Goal: Task Accomplishment & Management: Manage account settings

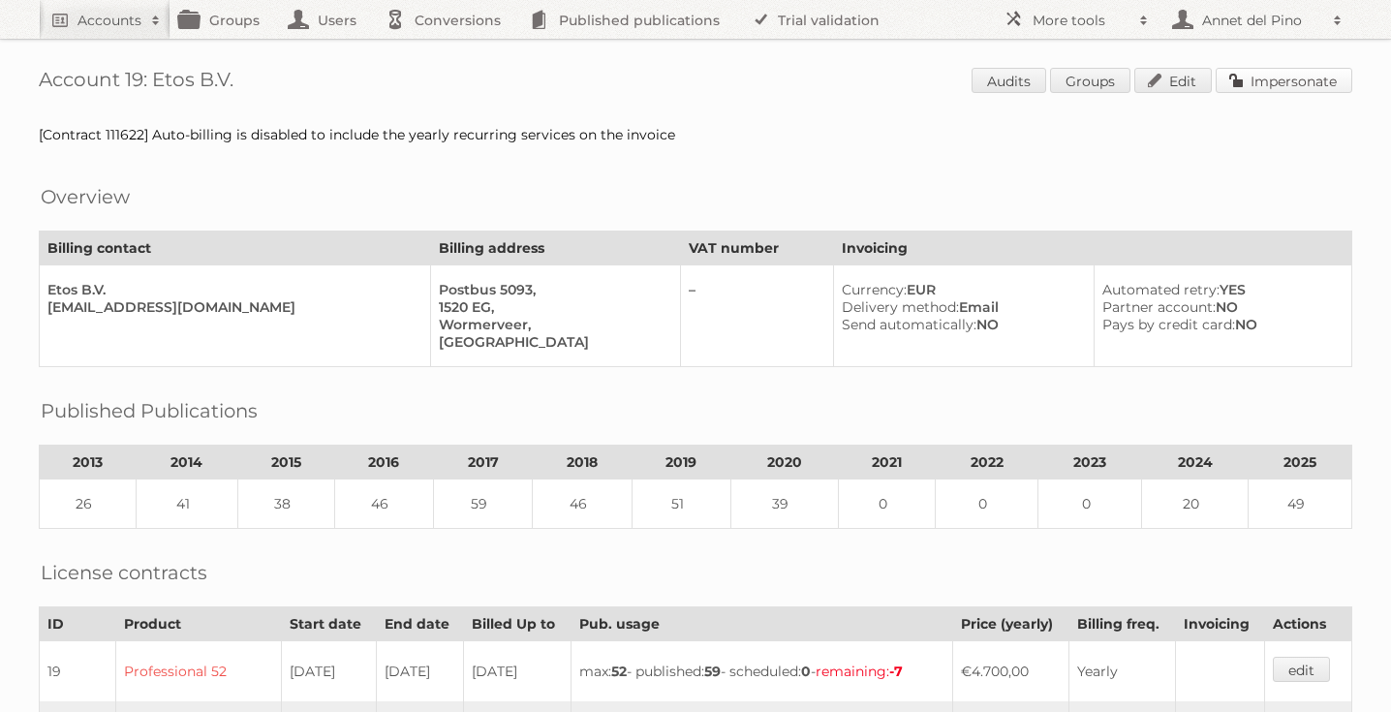
click at [1291, 68] on link "Impersonate" at bounding box center [1284, 80] width 137 height 25
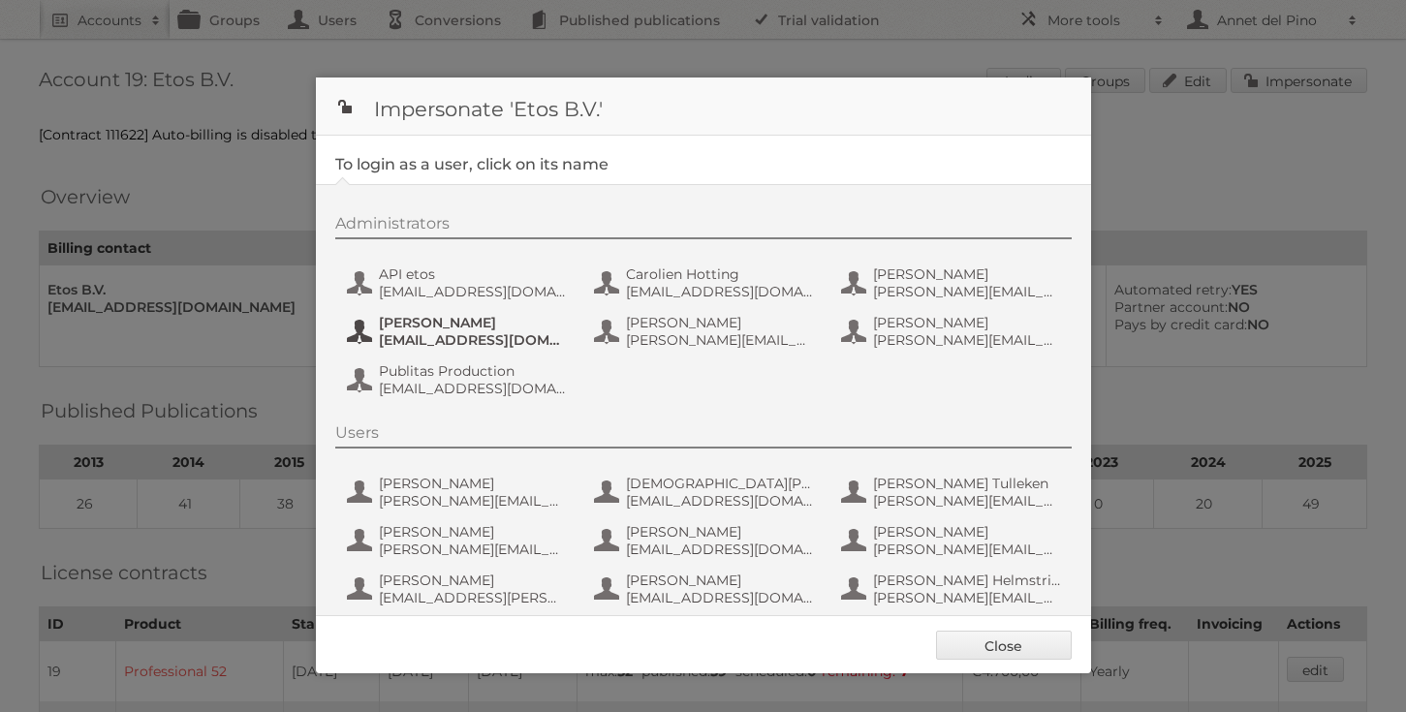
click at [464, 341] on span "hidde.de.bruijn@newcraft.nl" at bounding box center [473, 339] width 188 height 17
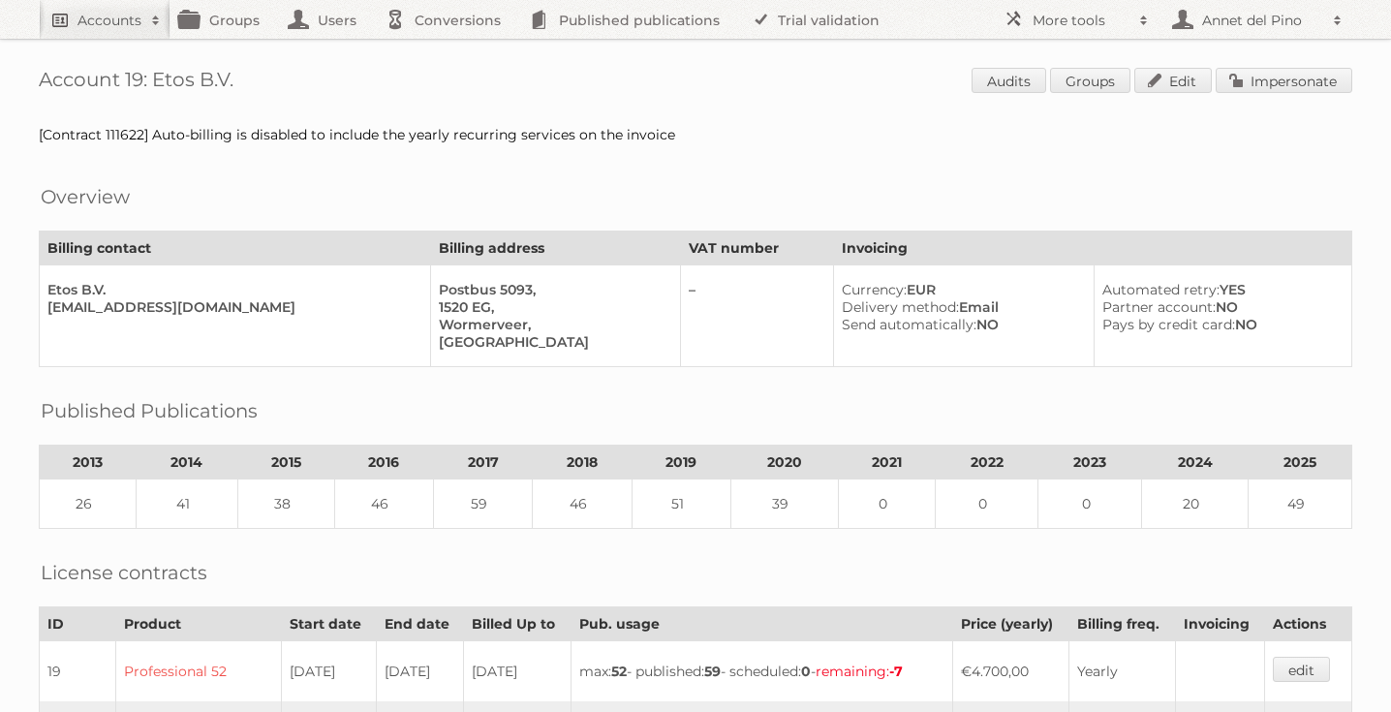
click at [137, 21] on h2 "Accounts" at bounding box center [110, 20] width 64 height 19
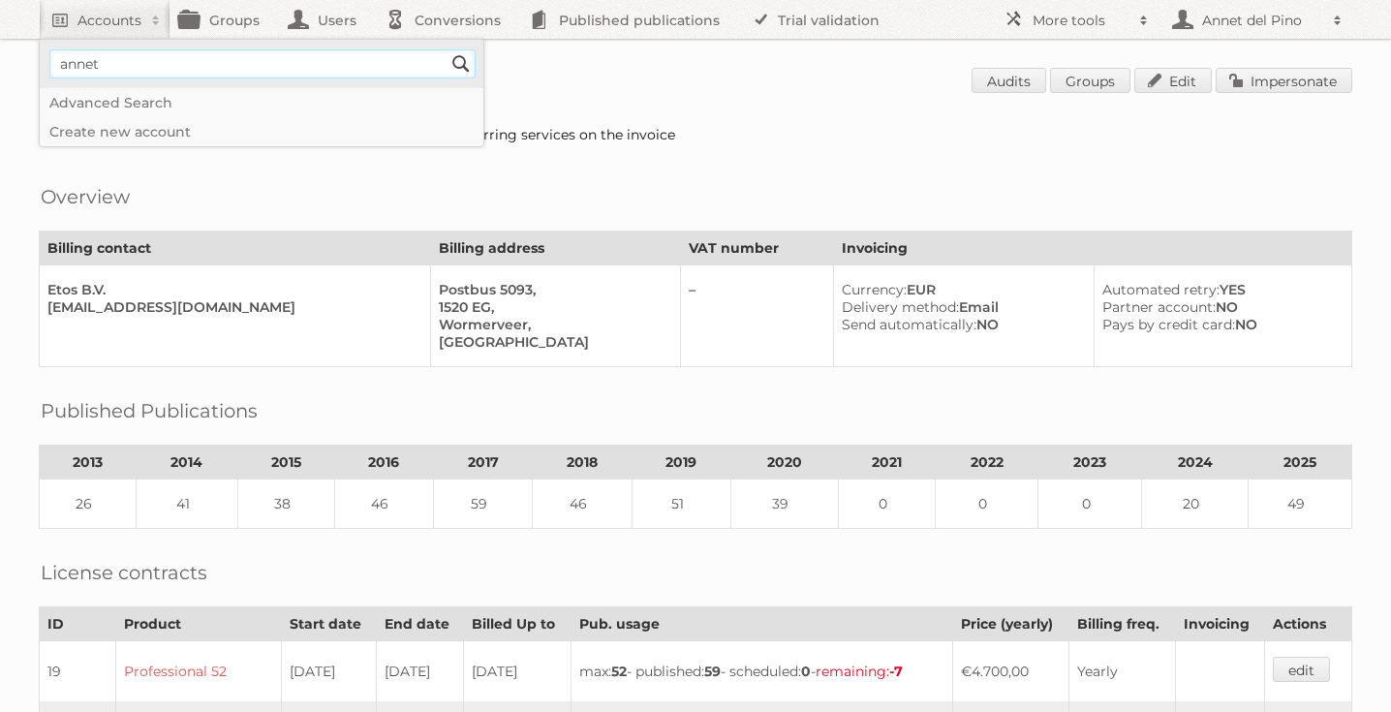
type input"] "[EMAIL_ADDRESS][DOMAIN_NAME]"
click at [461, 63] on input "Search" at bounding box center [461, 63] width 29 height 29
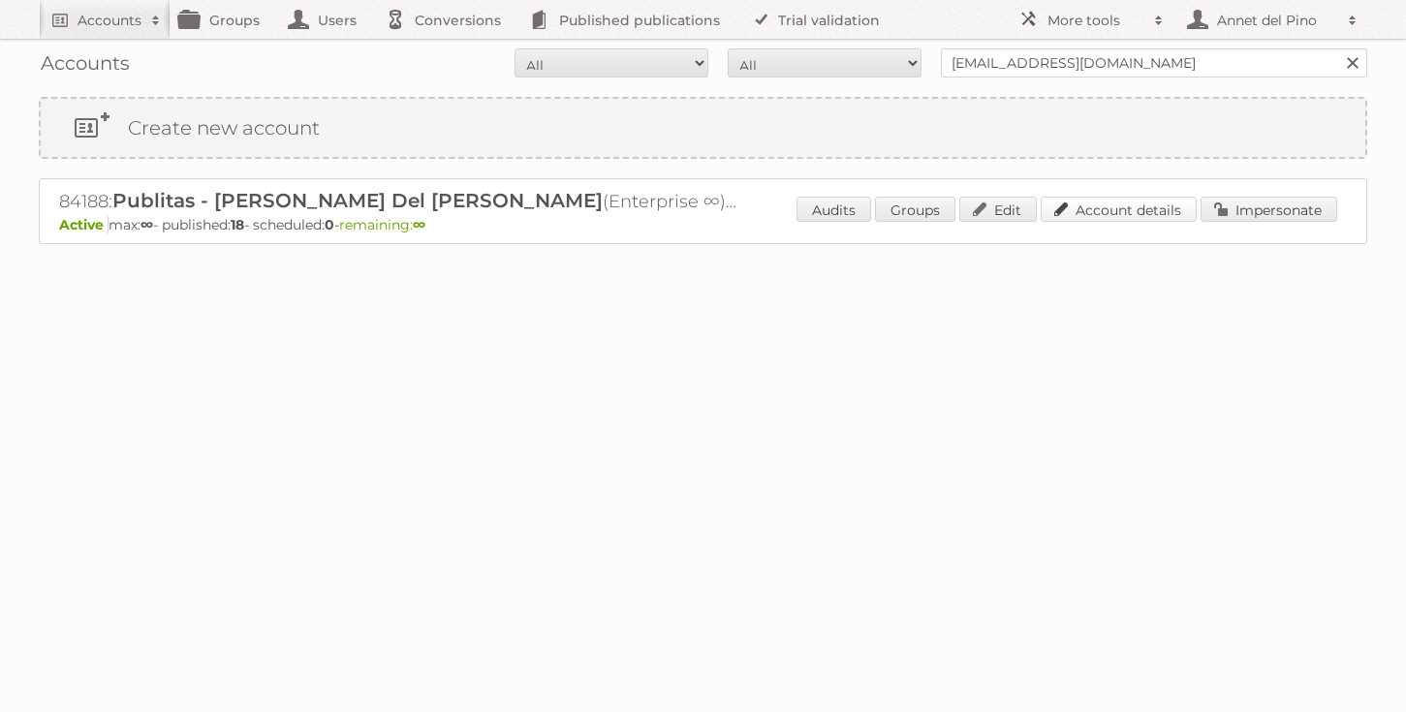
click at [1146, 213] on link "Account details" at bounding box center [1119, 209] width 156 height 25
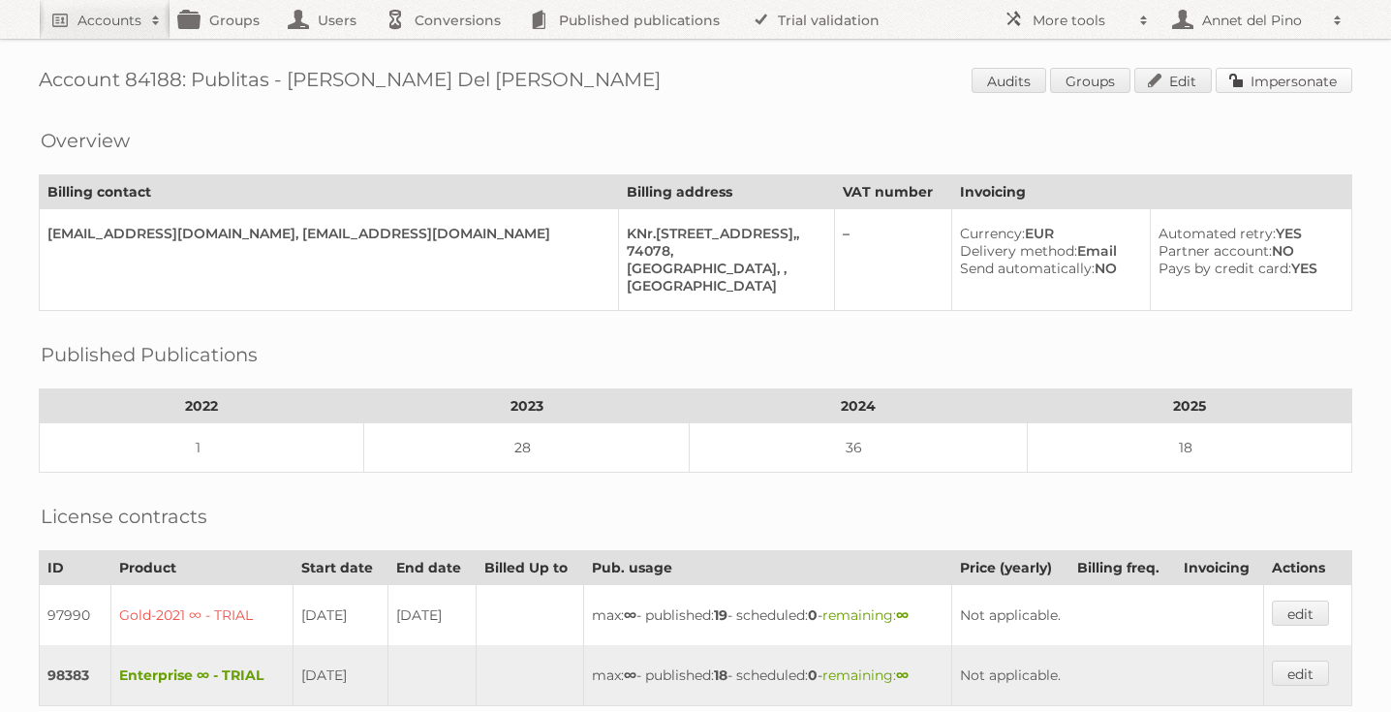
click at [1297, 82] on link "Impersonate" at bounding box center [1284, 80] width 137 height 25
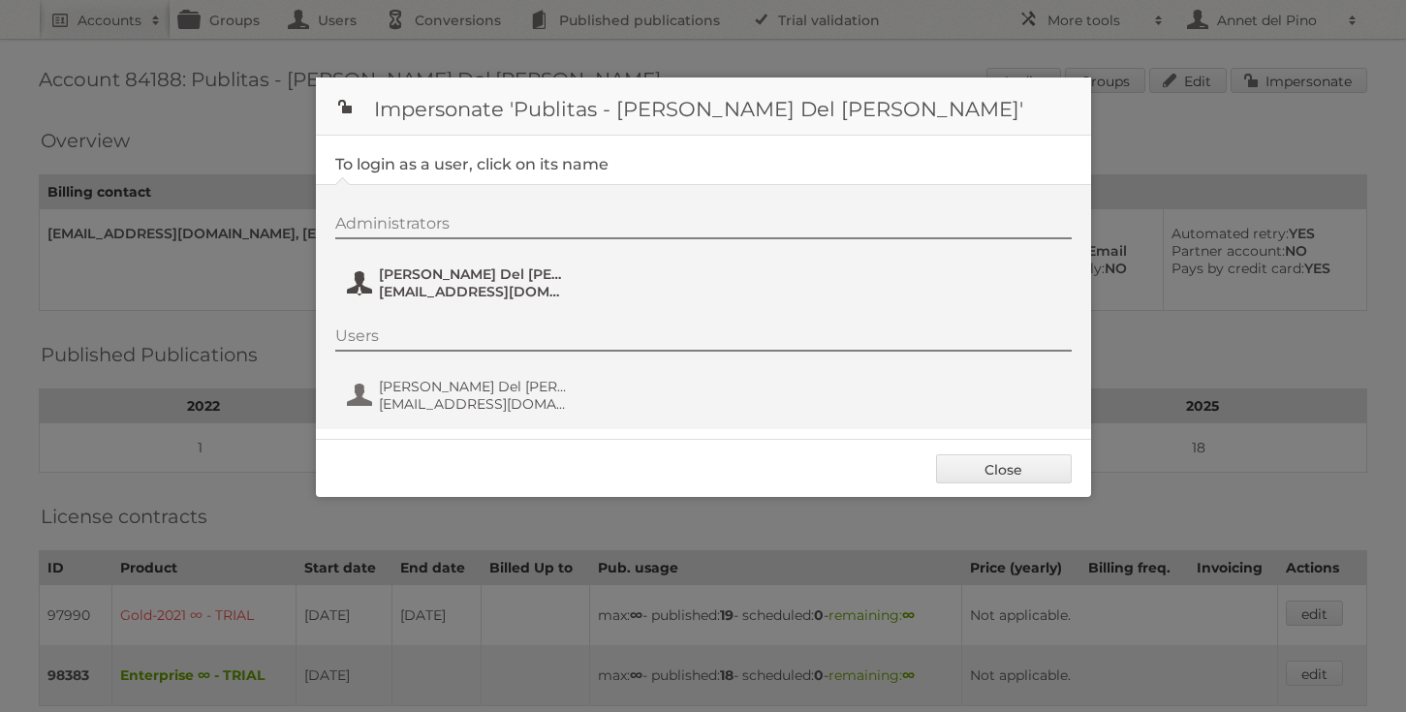
click at [491, 292] on span "annet@publitas.com" at bounding box center [473, 291] width 188 height 17
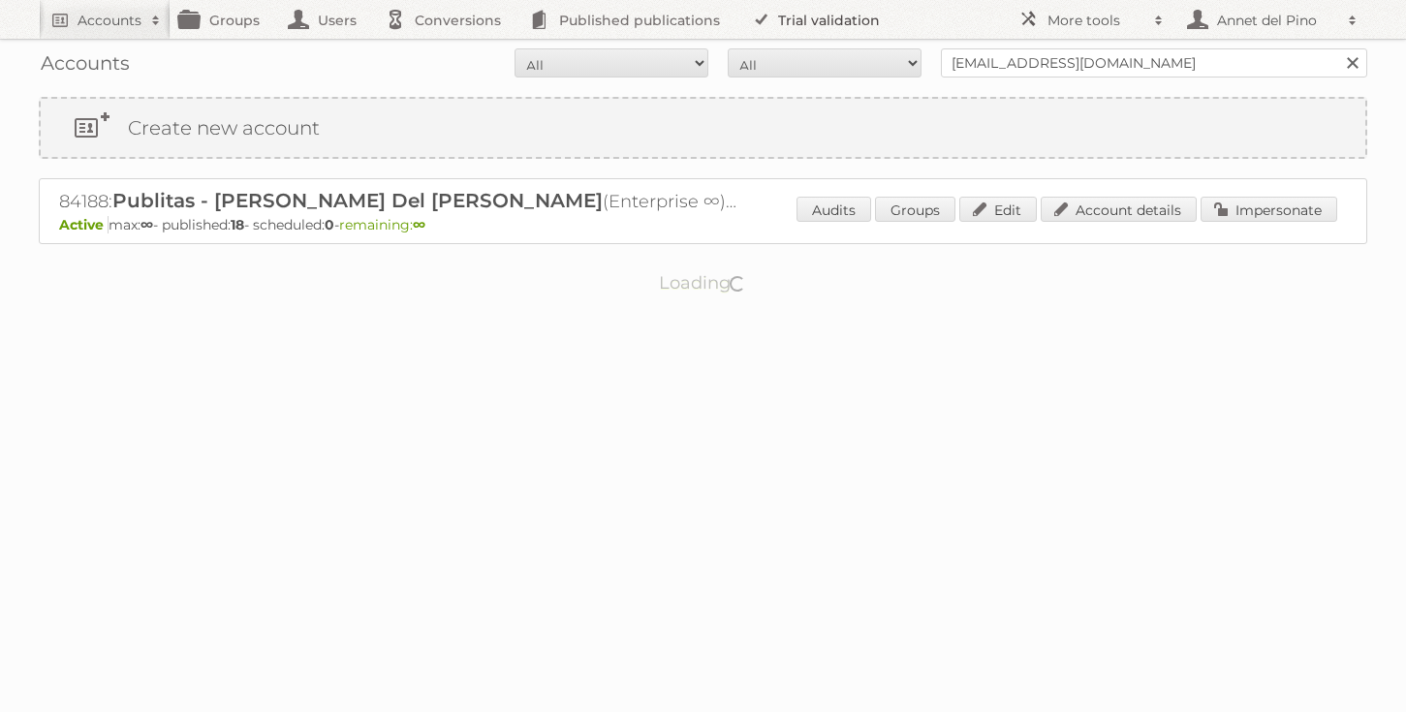
click at [727, 9] on ul "Accounts Search Advanced Search Create new account Groups Users Conversions Pub…" at bounding box center [469, 19] width 860 height 39
click at [792, 13] on link "Trial validation" at bounding box center [819, 19] width 160 height 39
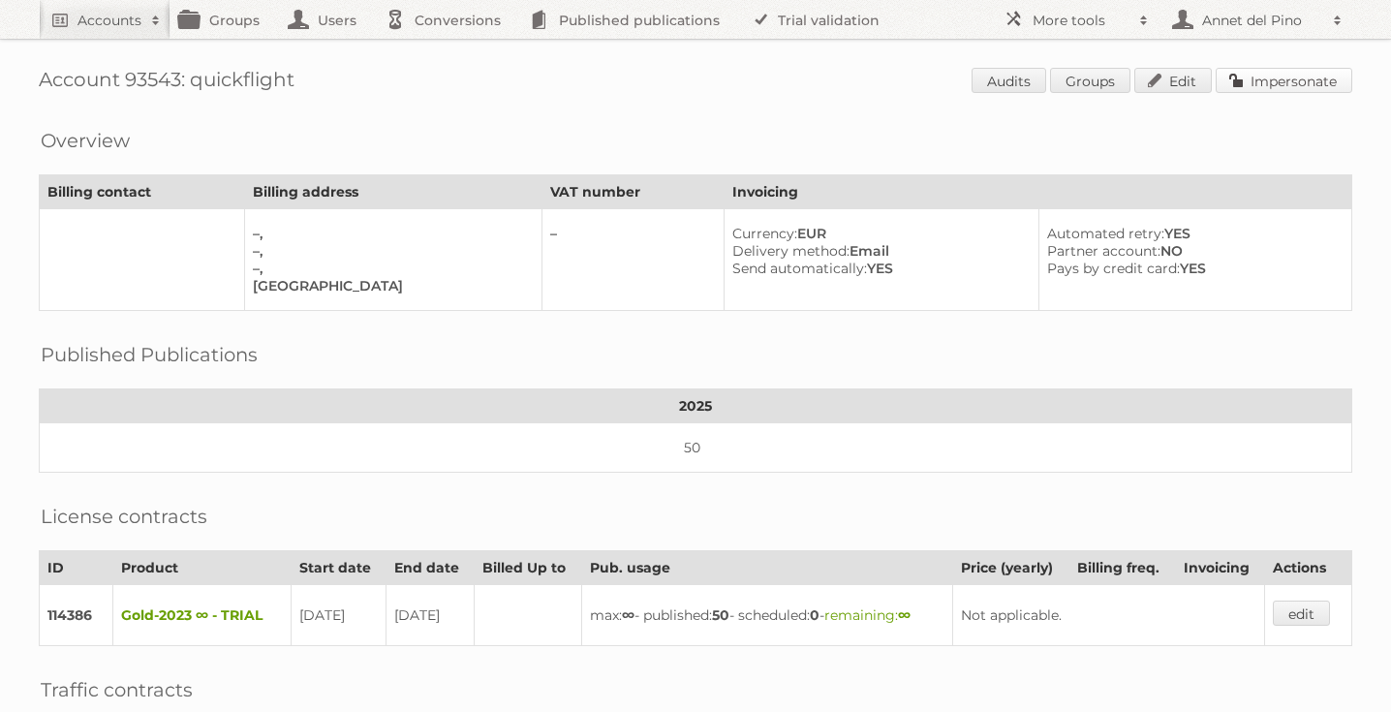
click at [1282, 80] on link "Impersonate" at bounding box center [1284, 80] width 137 height 25
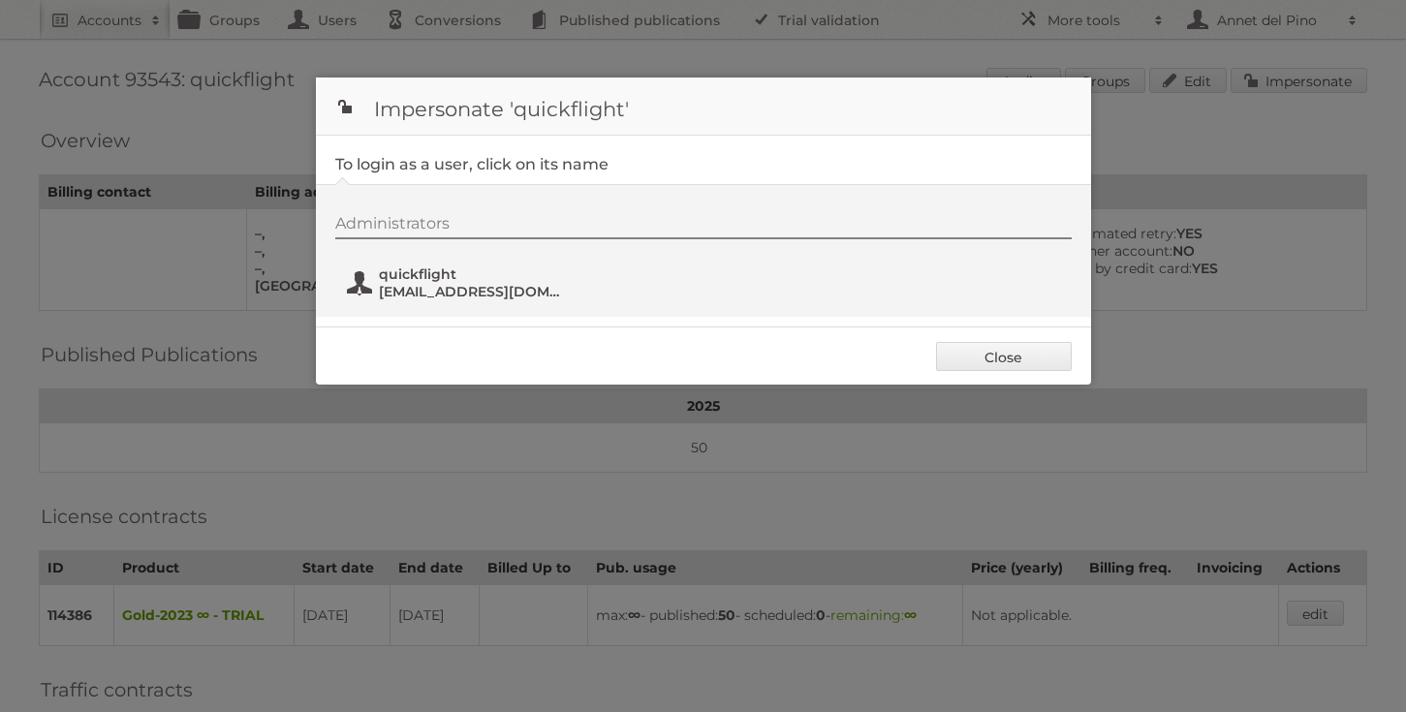
click at [462, 292] on span "quickflight@fyuu.net" at bounding box center [473, 291] width 188 height 17
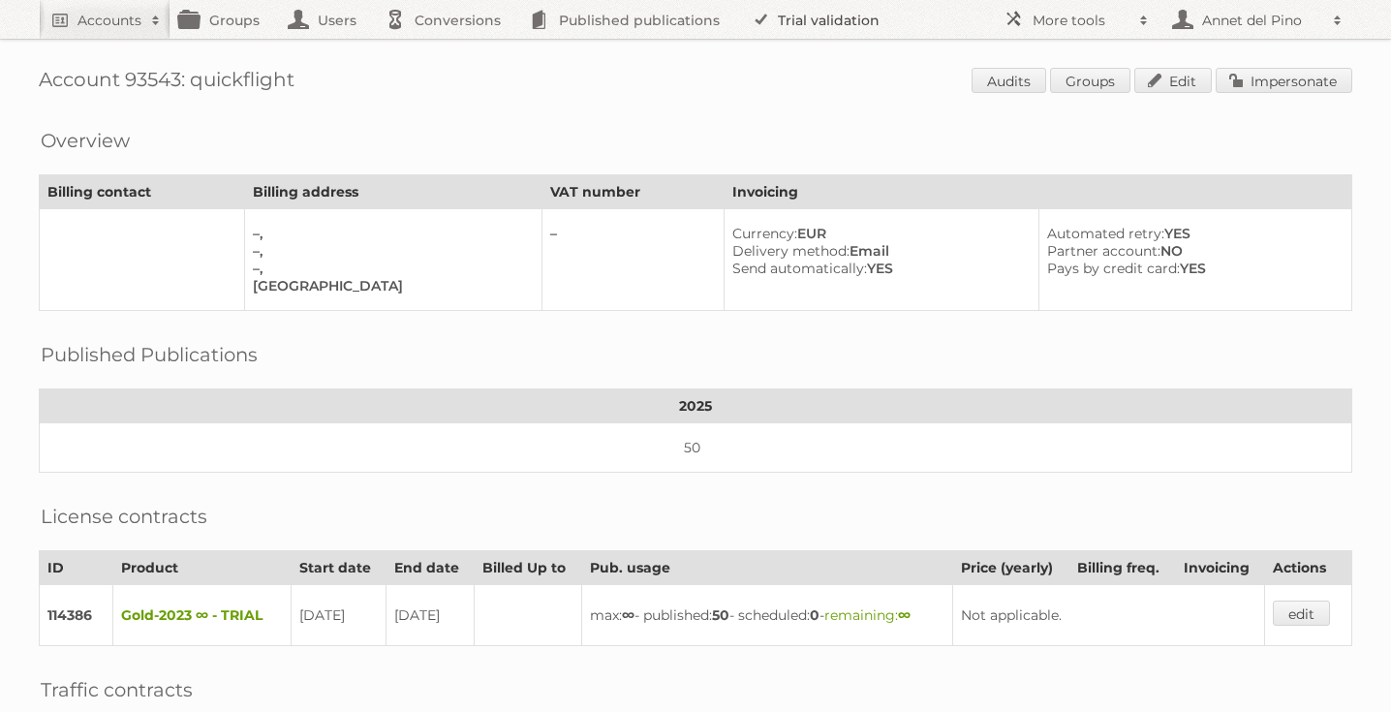
click at [826, 26] on link "Trial validation" at bounding box center [819, 19] width 160 height 39
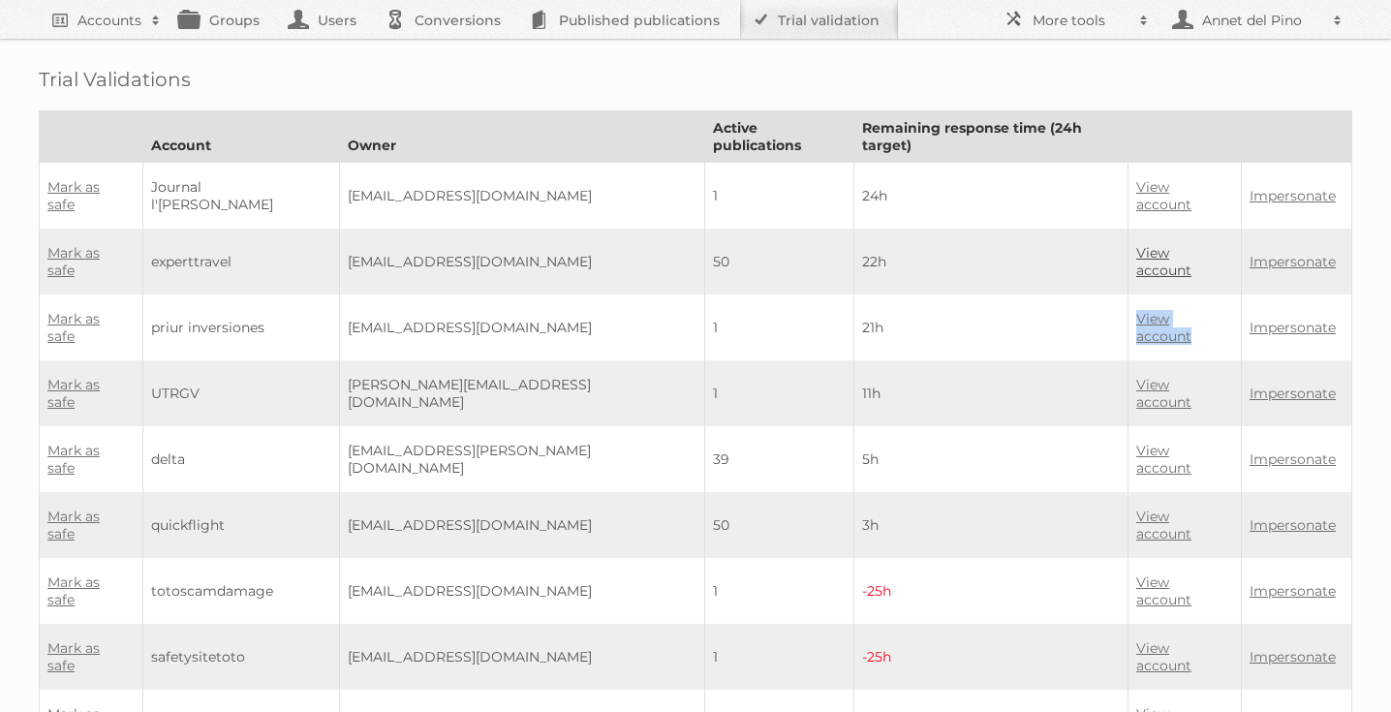
click at [1138, 244] on link "View account" at bounding box center [1164, 261] width 55 height 35
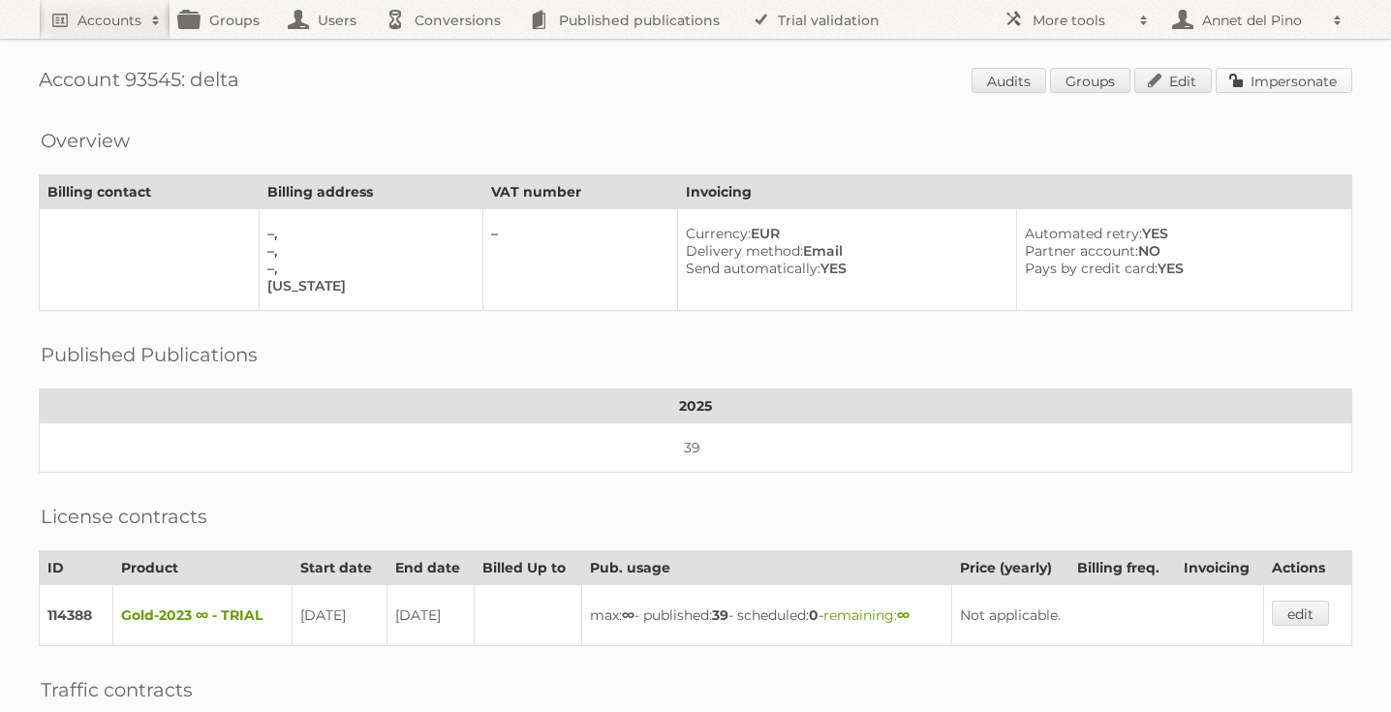
click at [1286, 78] on link "Impersonate" at bounding box center [1284, 80] width 137 height 25
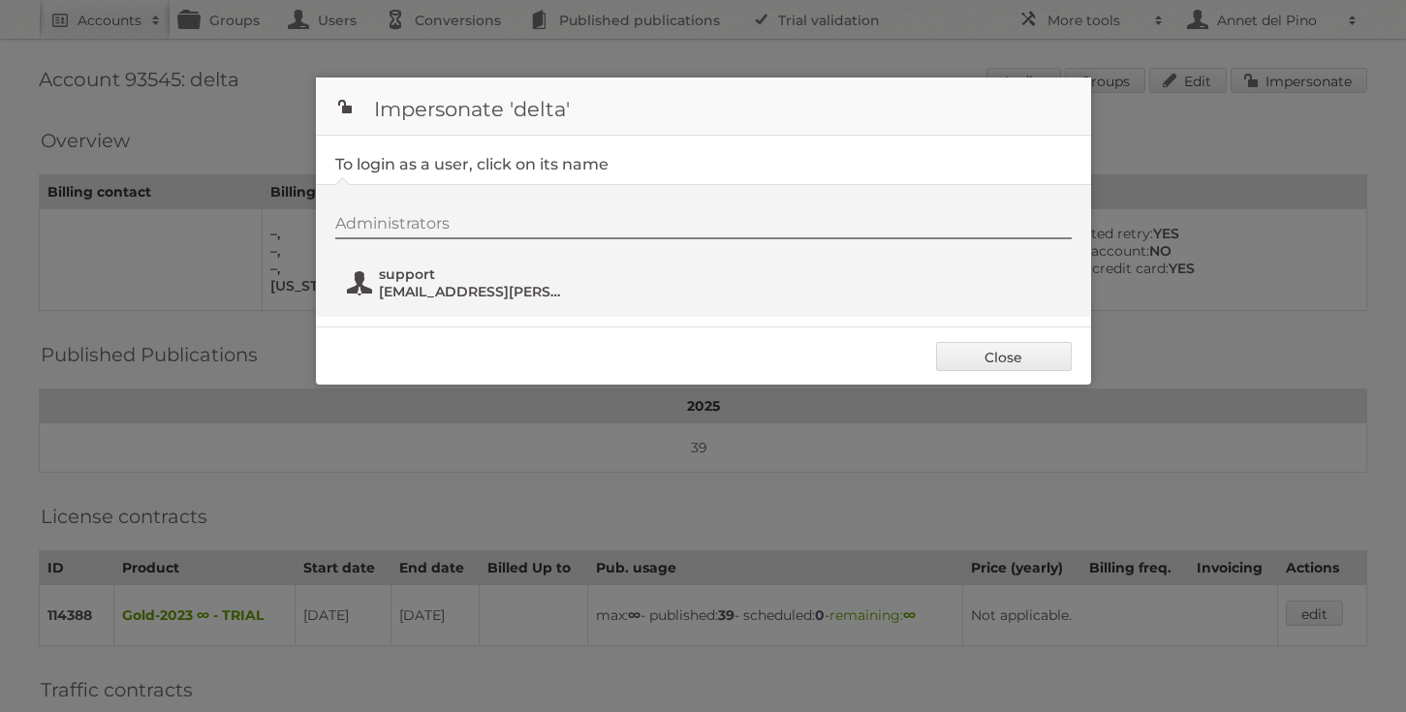
click at [501, 284] on span "anees.florencio@freedrops.org" at bounding box center [473, 291] width 188 height 17
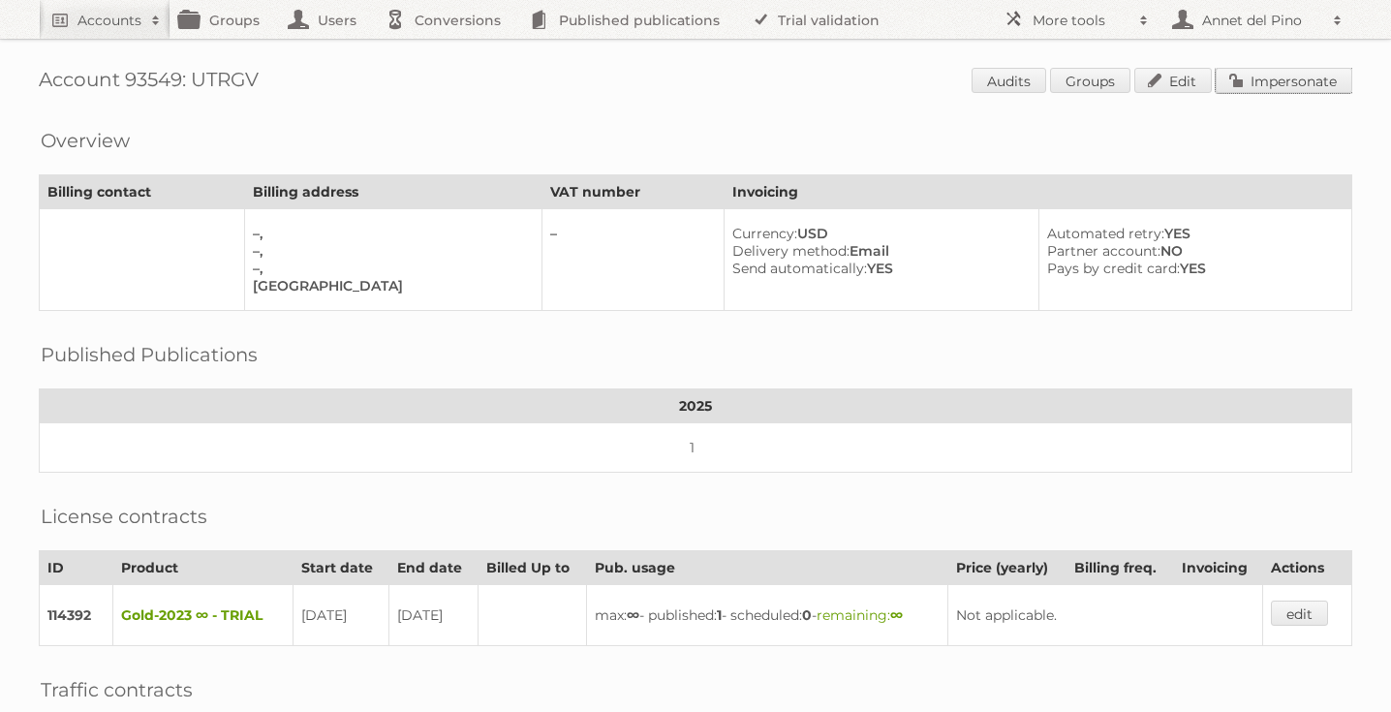
click at [1296, 74] on link "Impersonate" at bounding box center [1284, 80] width 137 height 25
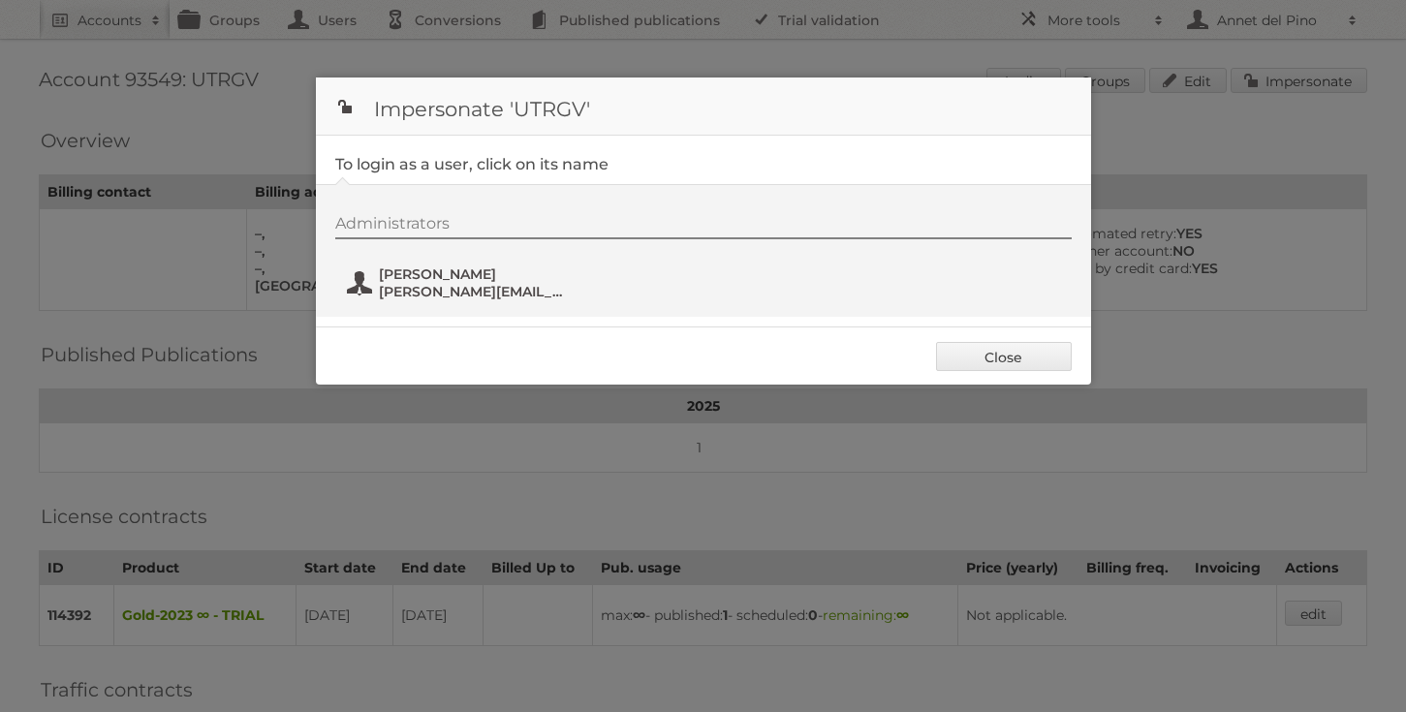
click at [504, 295] on span "kimberly.selber@utrgv.edu" at bounding box center [473, 291] width 188 height 17
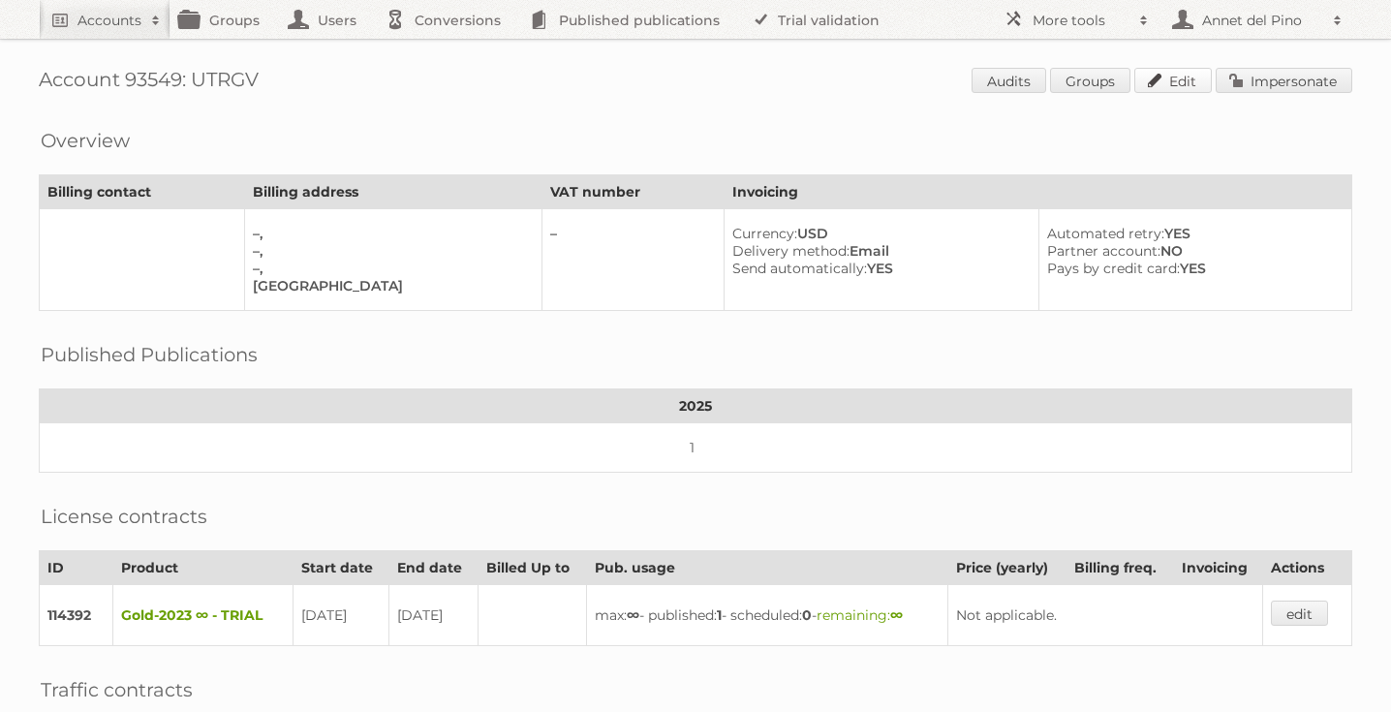
click at [1163, 81] on link "Edit" at bounding box center [1174, 80] width 78 height 25
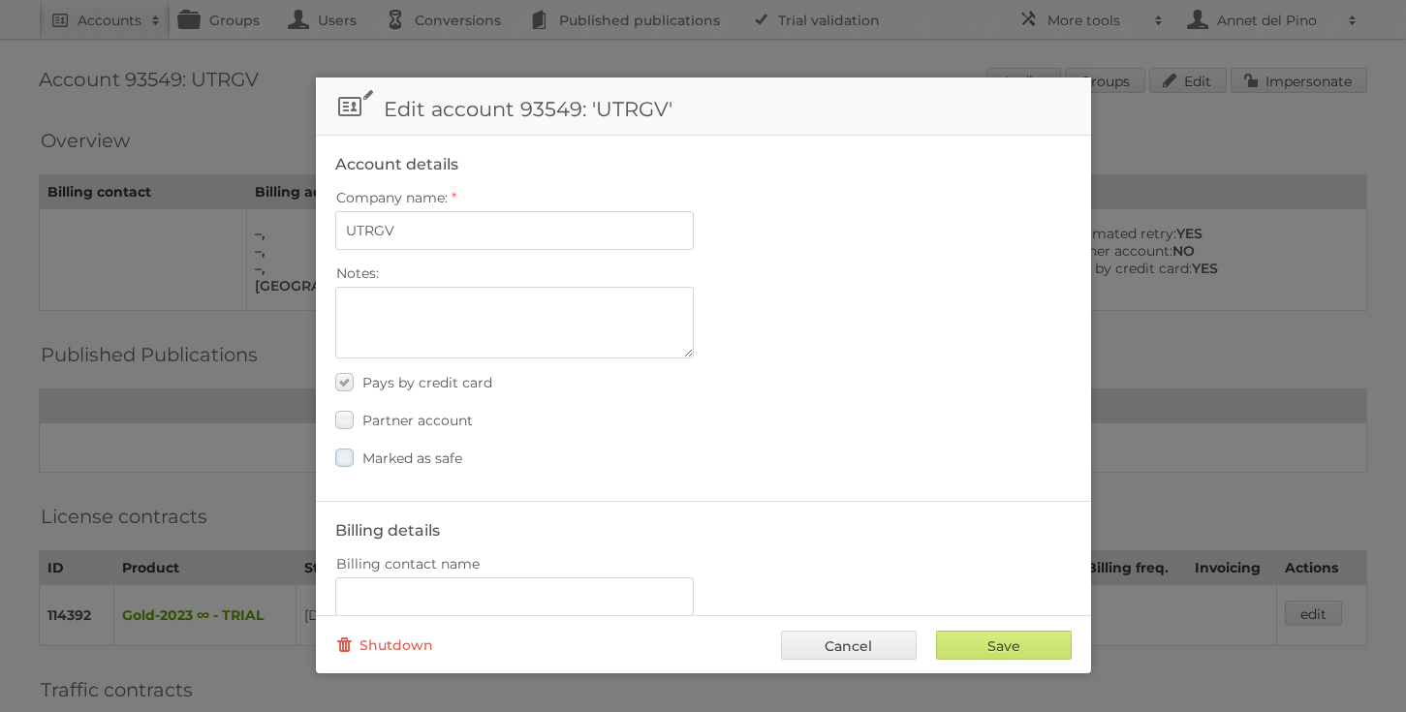
click at [448, 452] on span "Marked as safe" at bounding box center [412, 458] width 100 height 17
click at [0, 0] on input "Marked as safe" at bounding box center [0, 0] width 0 height 0
click at [953, 650] on input "Save" at bounding box center [1004, 645] width 136 height 29
type input "..."
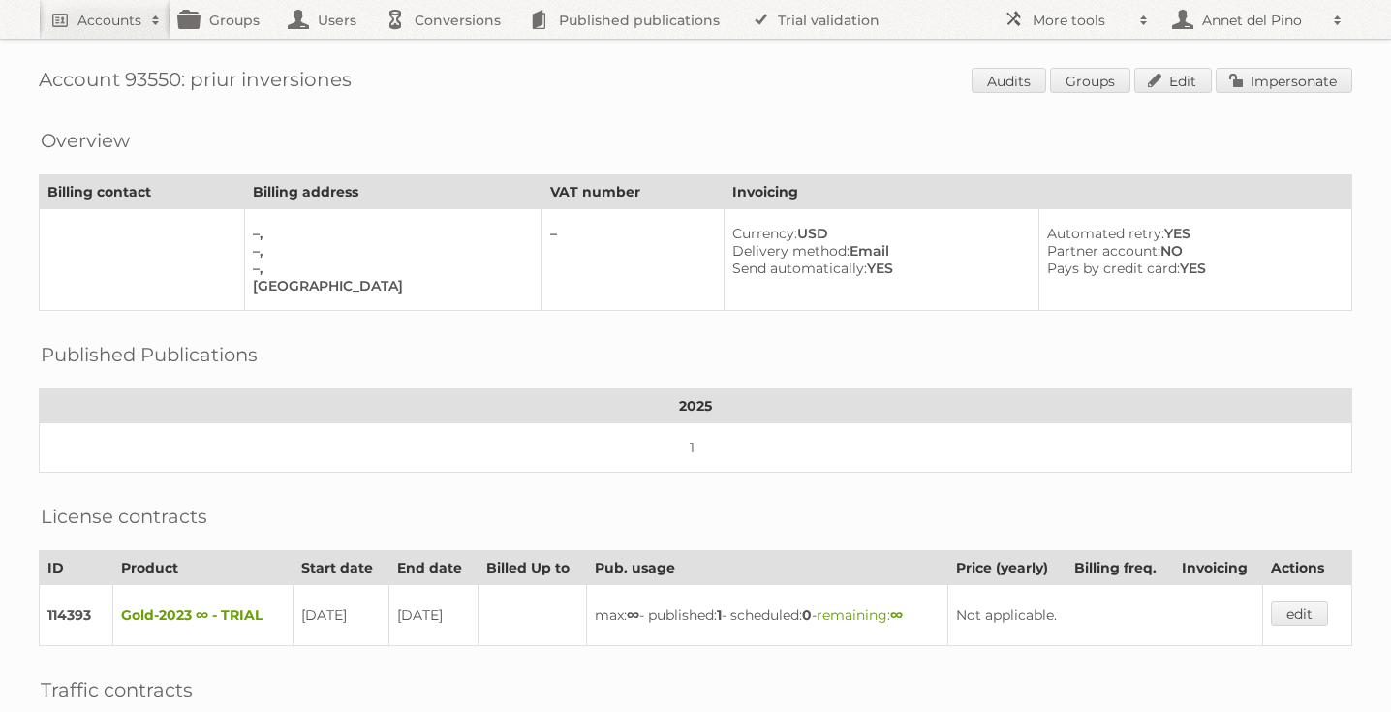
click at [1300, 94] on span "Audits Groups Edit Impersonate" at bounding box center [1162, 82] width 381 height 29
click at [1300, 79] on link "Impersonate" at bounding box center [1284, 80] width 137 height 25
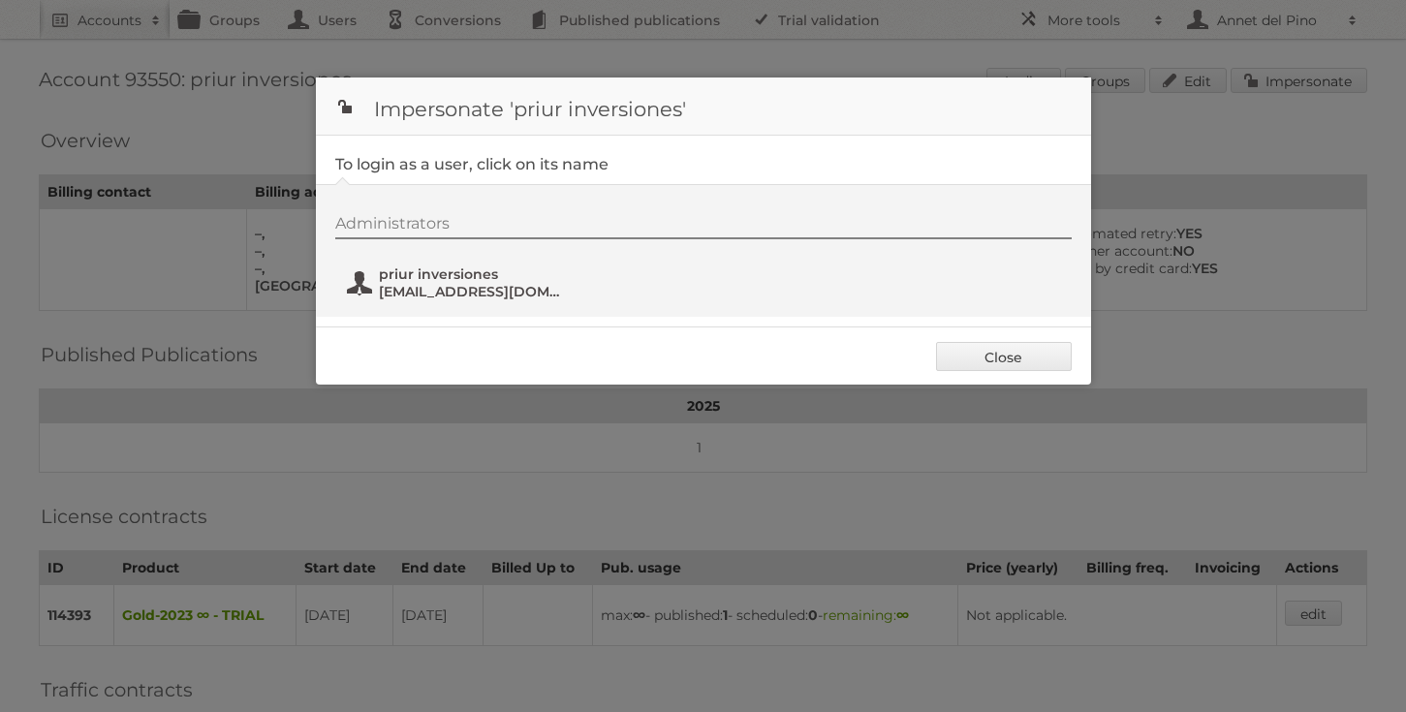
click at [474, 282] on span "priur inversiones" at bounding box center [473, 274] width 188 height 17
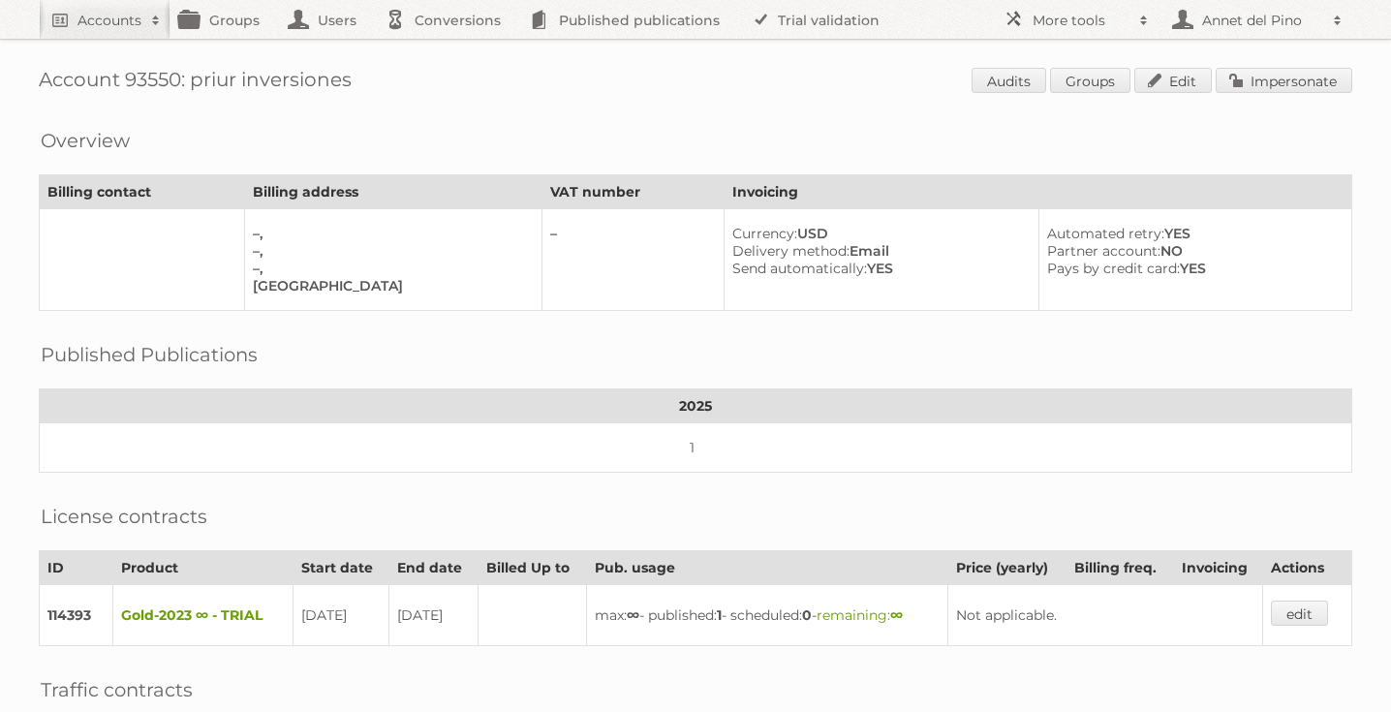
click at [1163, 93] on span "Audits Groups Edit Impersonate" at bounding box center [1162, 82] width 381 height 29
click at [1168, 78] on link "Edit" at bounding box center [1174, 80] width 78 height 25
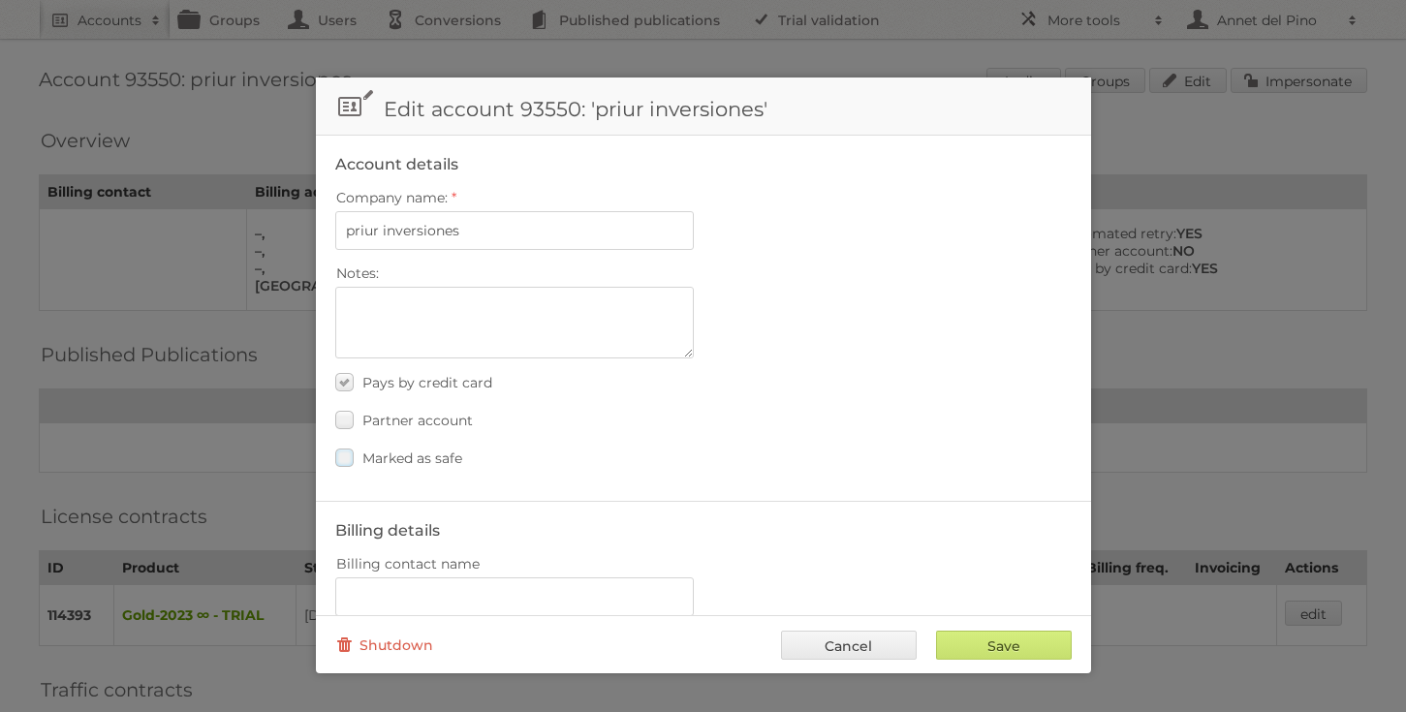
click at [402, 453] on span "Marked as safe" at bounding box center [412, 458] width 100 height 17
click at [0, 0] on input "Marked as safe" at bounding box center [0, 0] width 0 height 0
click at [972, 642] on input "Save" at bounding box center [1004, 645] width 136 height 29
type input "..."
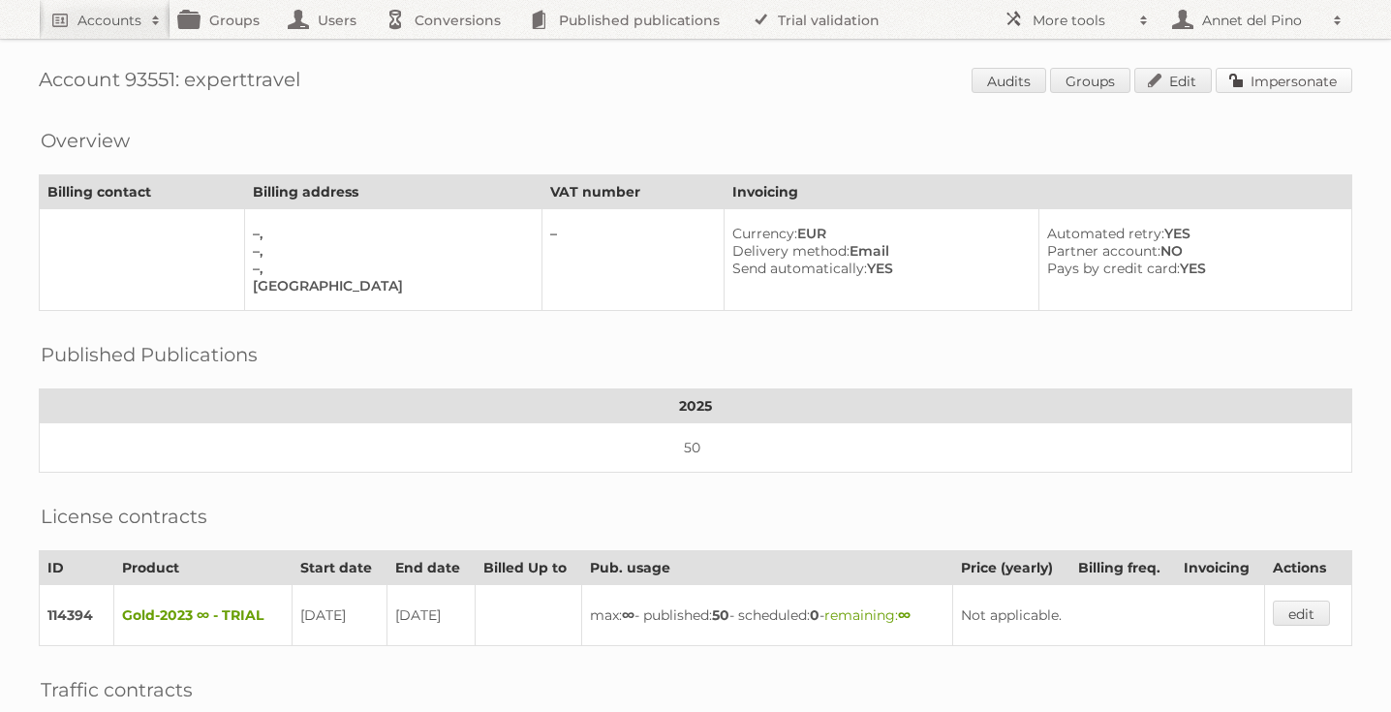
click at [1288, 85] on link "Impersonate" at bounding box center [1284, 80] width 137 height 25
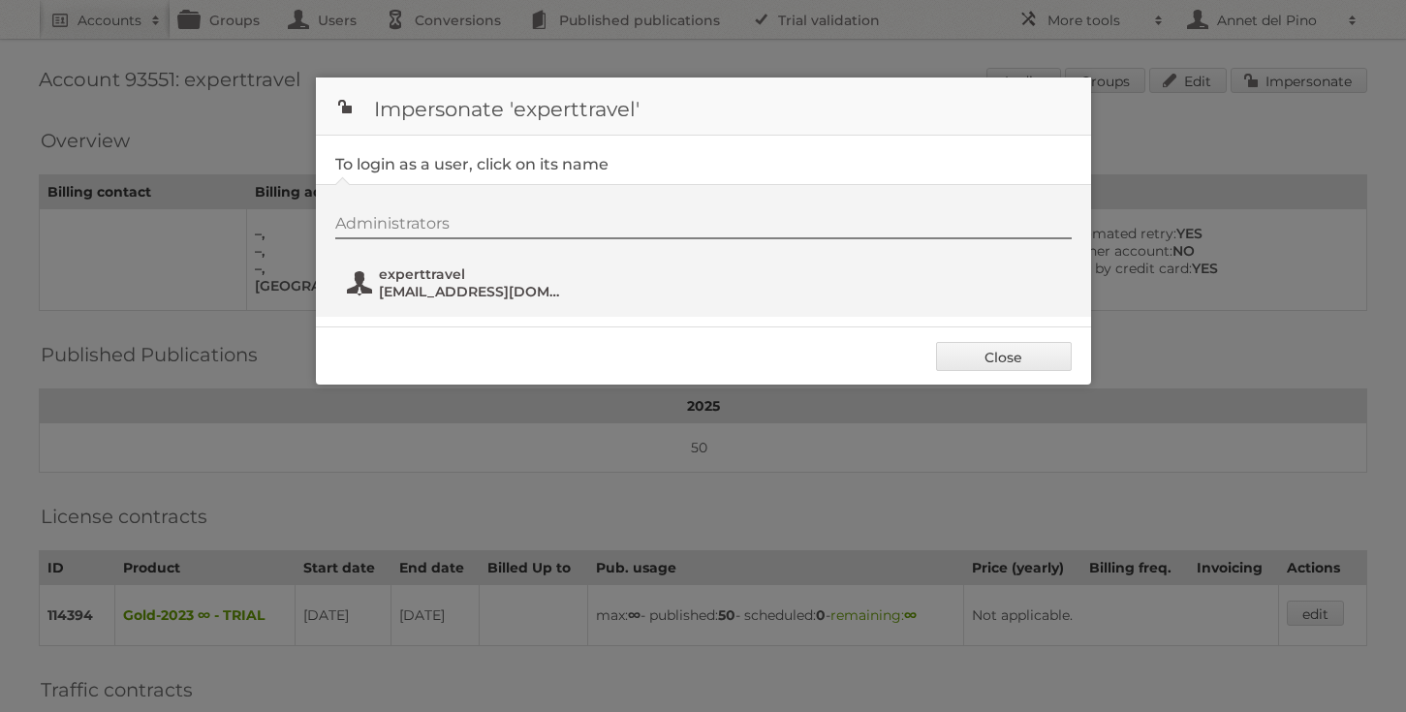
click at [411, 287] on span "[EMAIL_ADDRESS][DOMAIN_NAME]" at bounding box center [473, 291] width 188 height 17
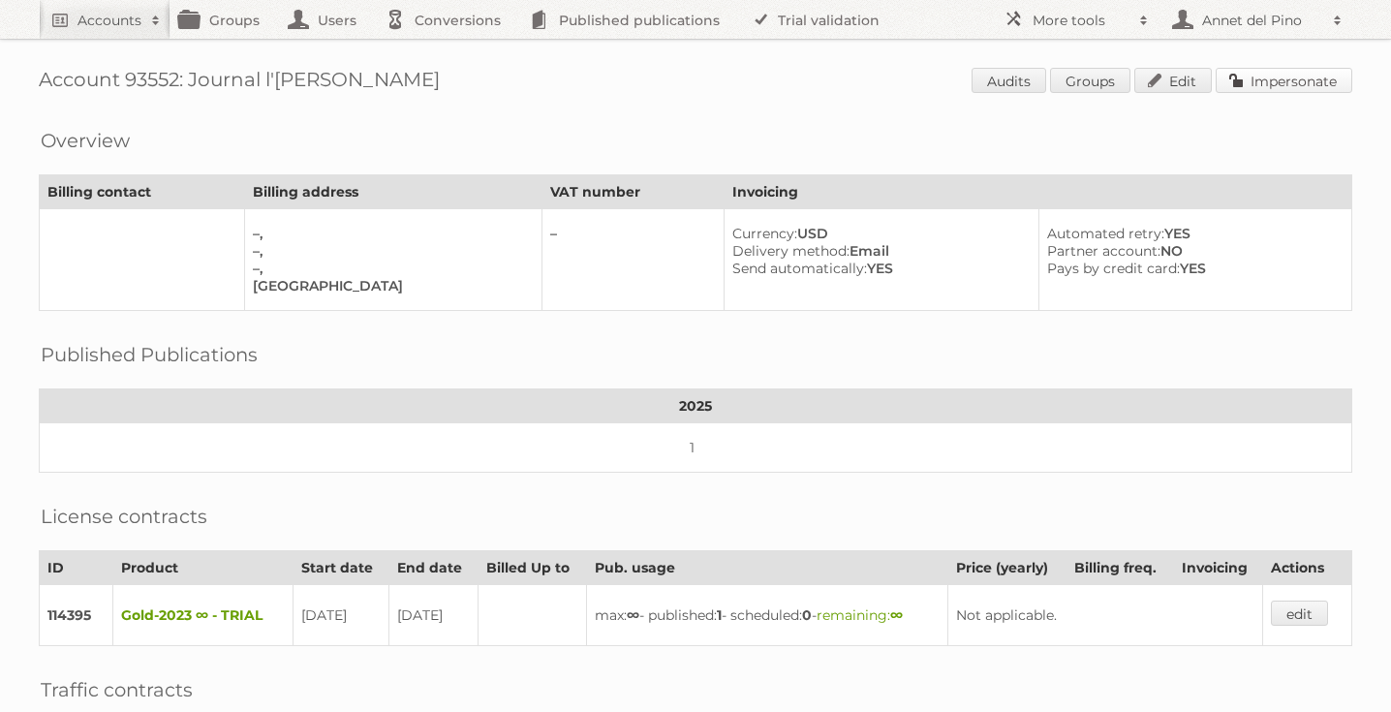
click at [1308, 78] on link "Impersonate" at bounding box center [1284, 80] width 137 height 25
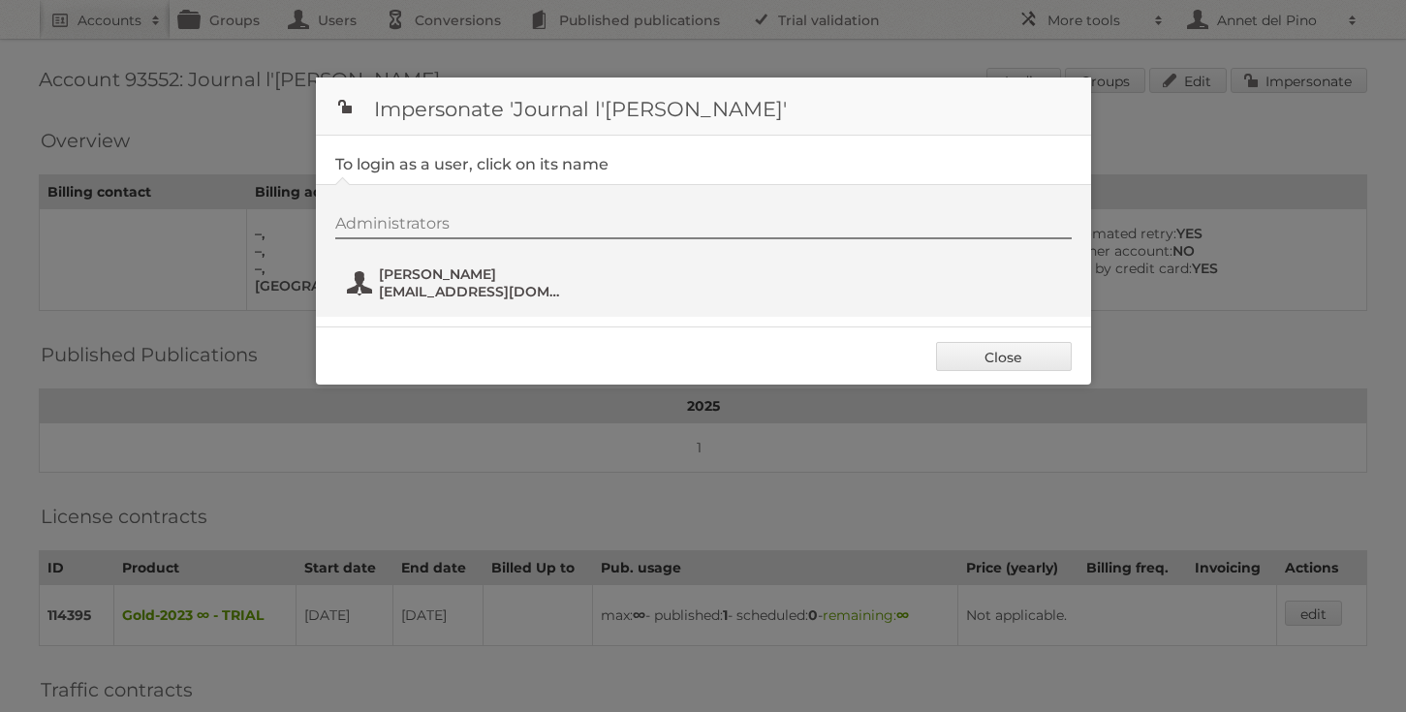
click at [503, 268] on span "Katy Desjardins" at bounding box center [473, 274] width 188 height 17
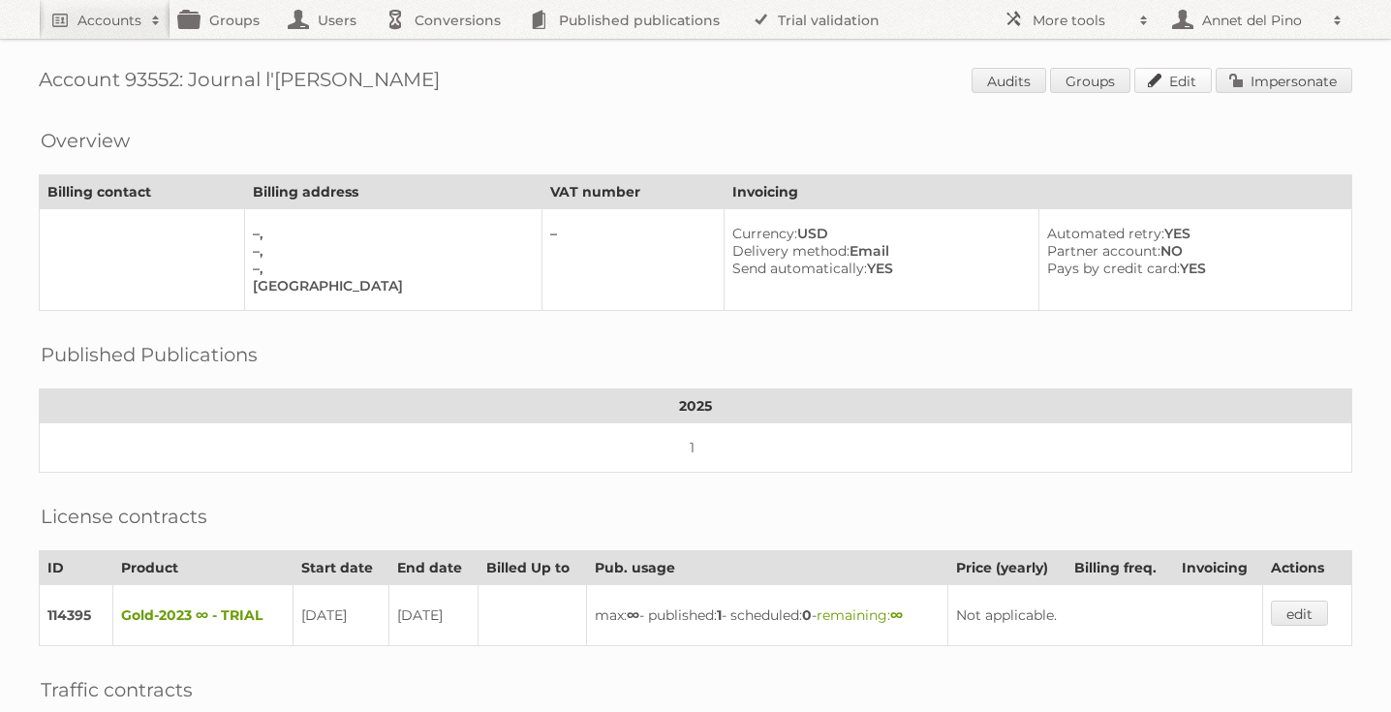
click at [1174, 78] on link "Edit" at bounding box center [1174, 80] width 78 height 25
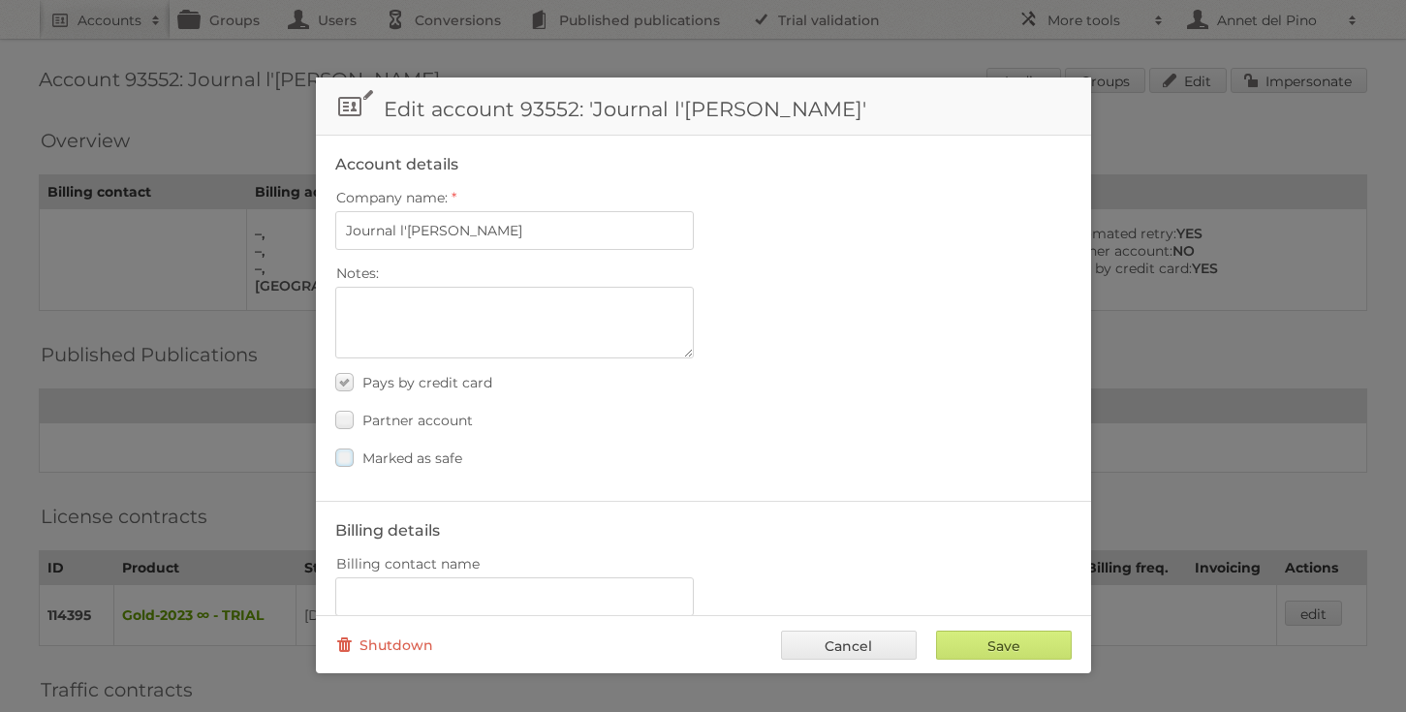
click at [438, 450] on span "Marked as safe" at bounding box center [412, 458] width 100 height 17
click at [0, 0] on input "Marked as safe" at bounding box center [0, 0] width 0 height 0
click at [949, 640] on input "Save" at bounding box center [1004, 645] width 136 height 29
type input "..."
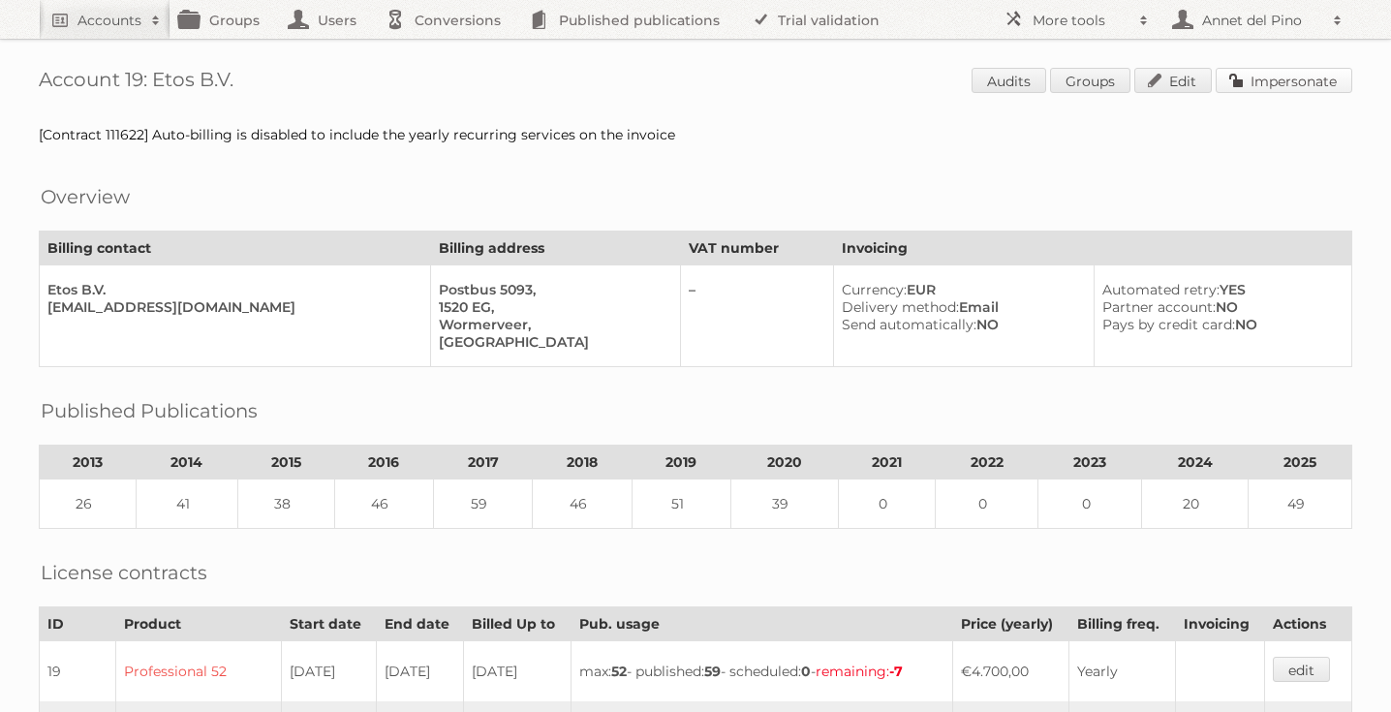
click at [1303, 77] on link "Impersonate" at bounding box center [1284, 80] width 137 height 25
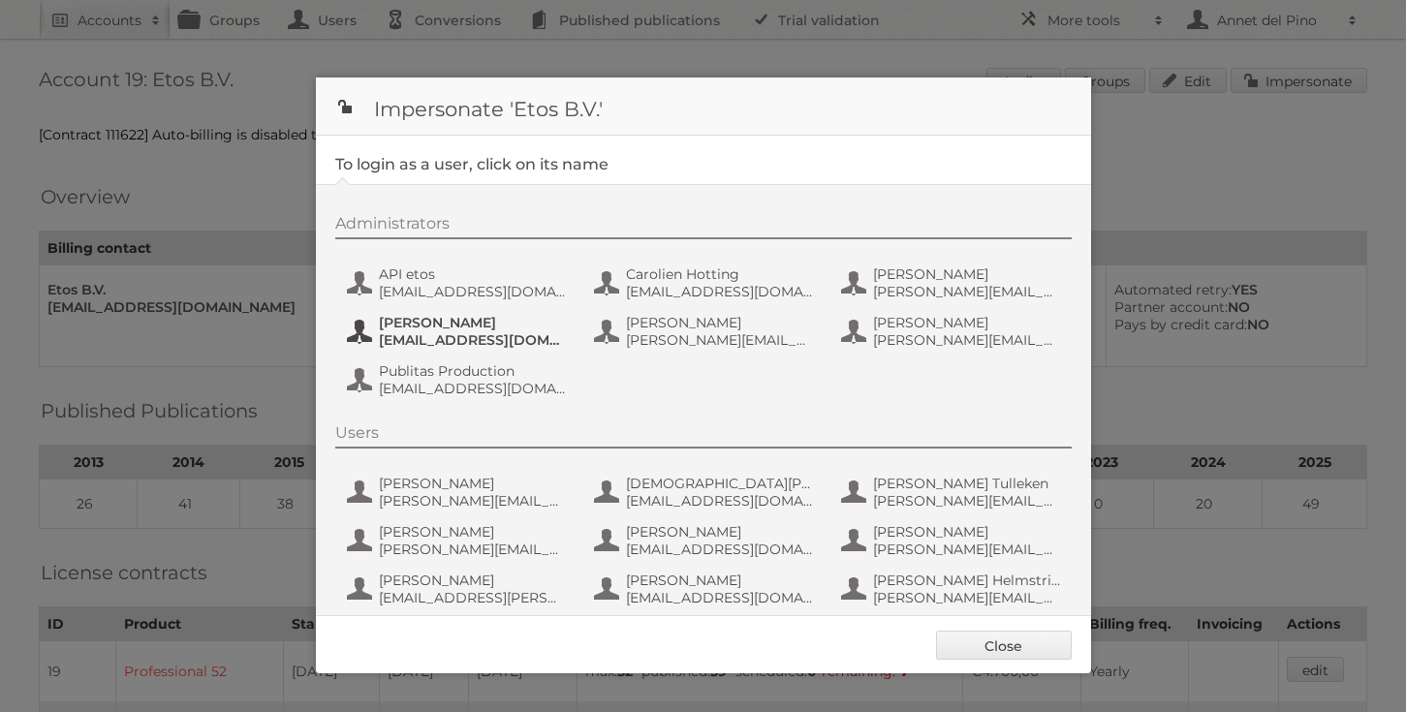
click at [401, 340] on span "[EMAIL_ADDRESS][DOMAIN_NAME]" at bounding box center [473, 339] width 188 height 17
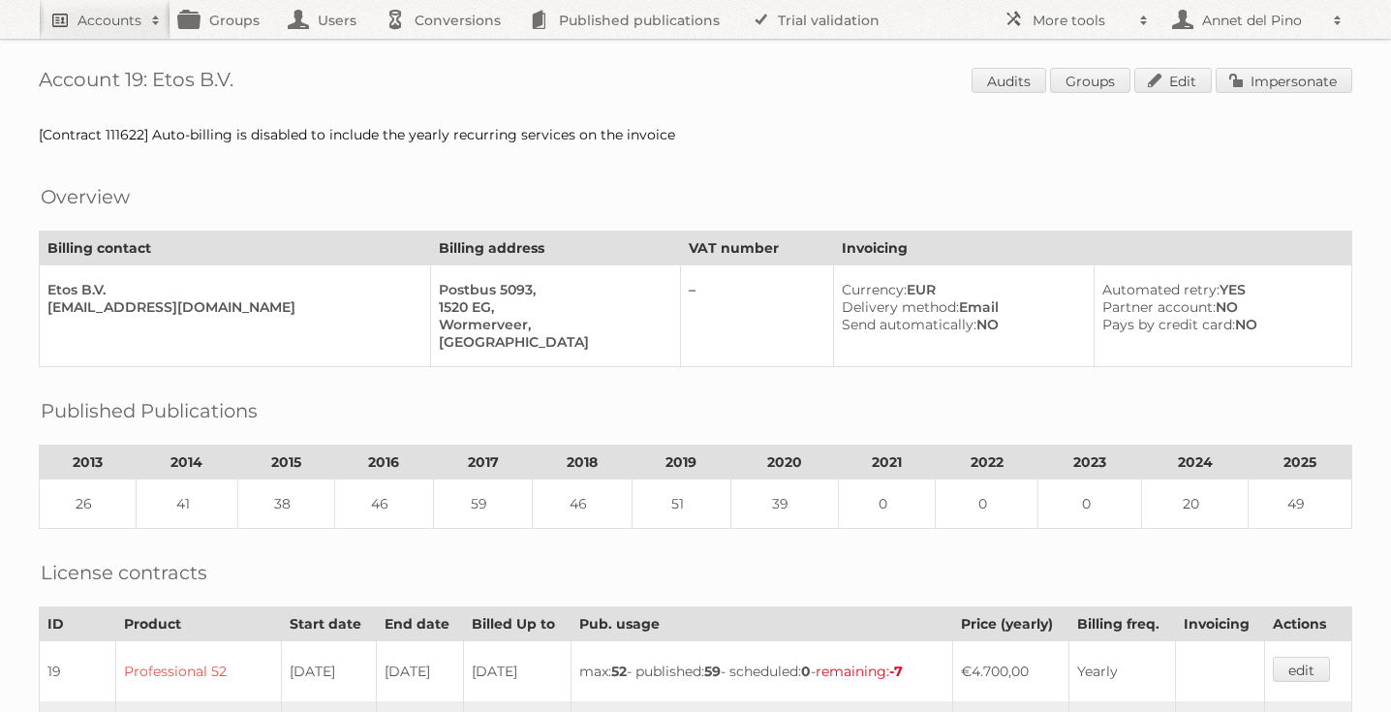
click at [99, 25] on h2 "Accounts" at bounding box center [110, 20] width 64 height 19
paste input"] "[PERSON_NAME][EMAIL_ADDRESS][PERSON_NAME][DOMAIN_NAME]"
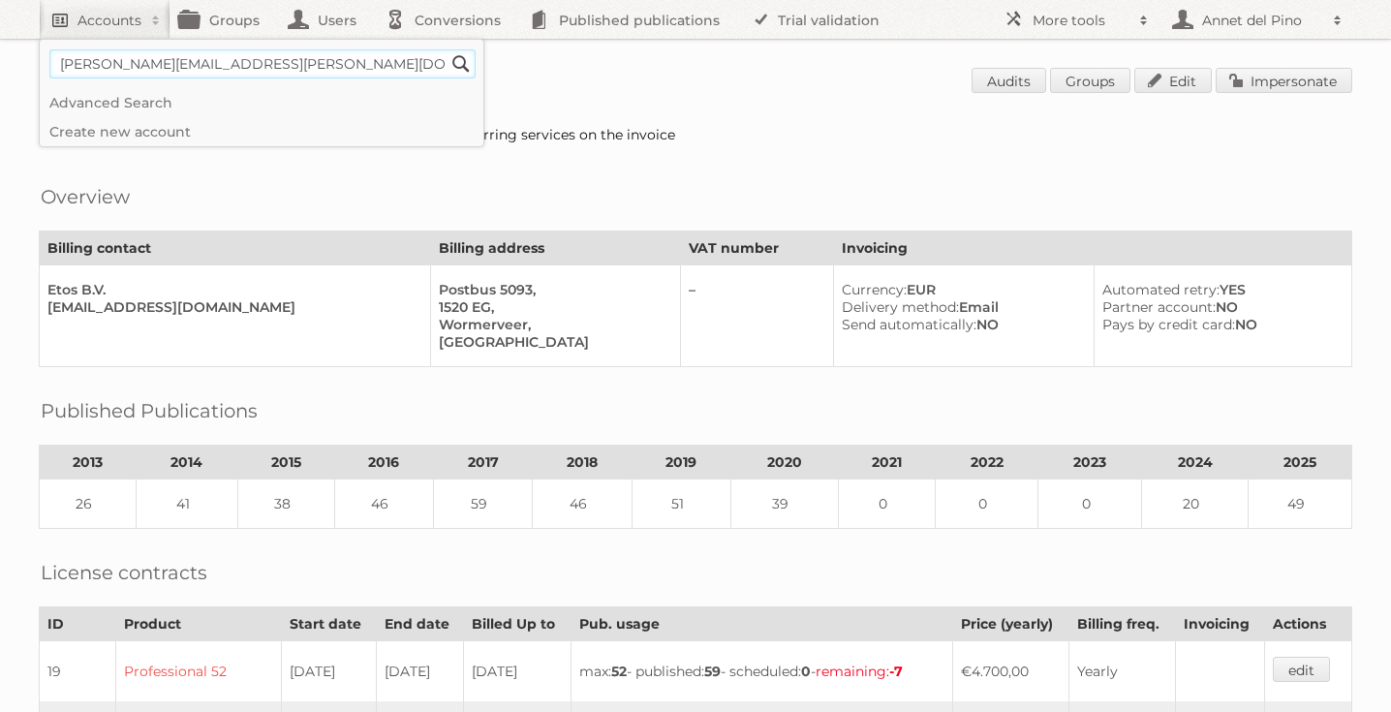
type input"] "[PERSON_NAME][EMAIL_ADDRESS][PERSON_NAME][DOMAIN_NAME]"
click at [447, 49] on input "Search" at bounding box center [461, 63] width 29 height 29
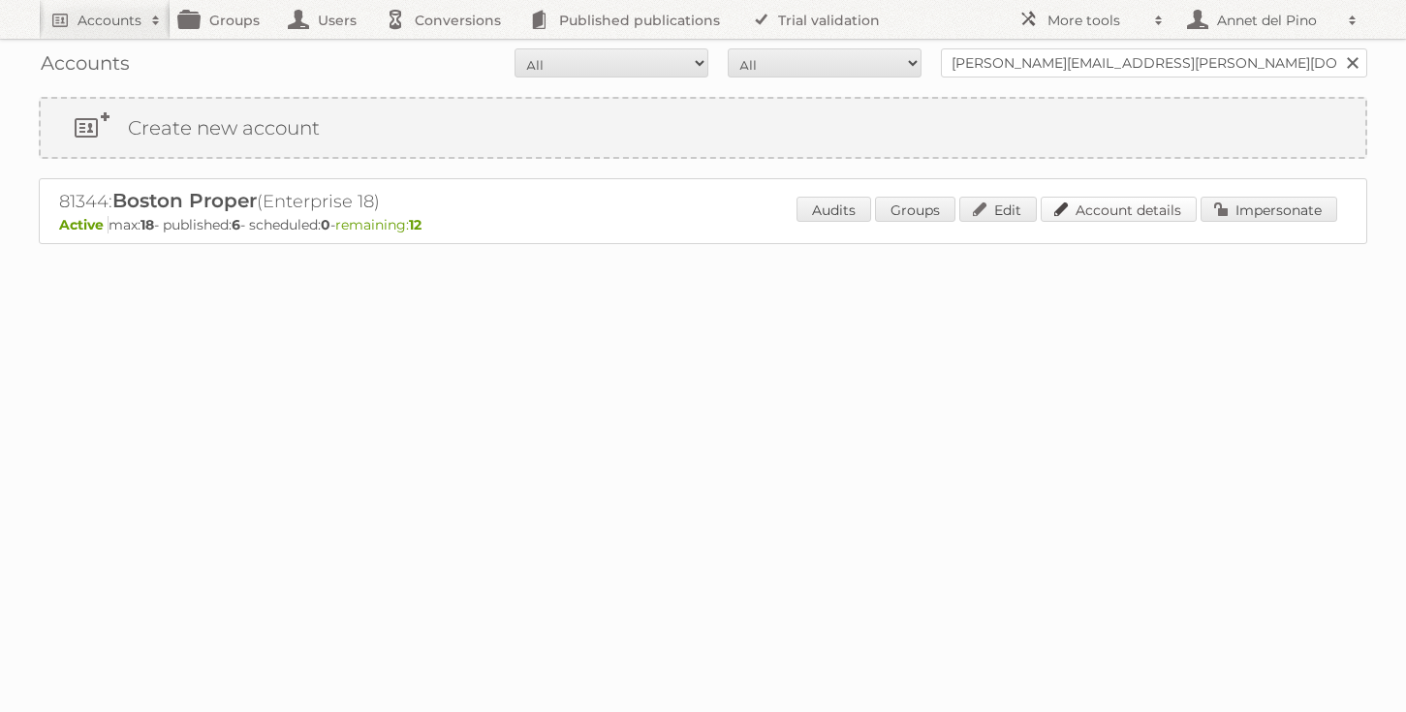
click at [1069, 206] on link "Account details" at bounding box center [1119, 209] width 156 height 25
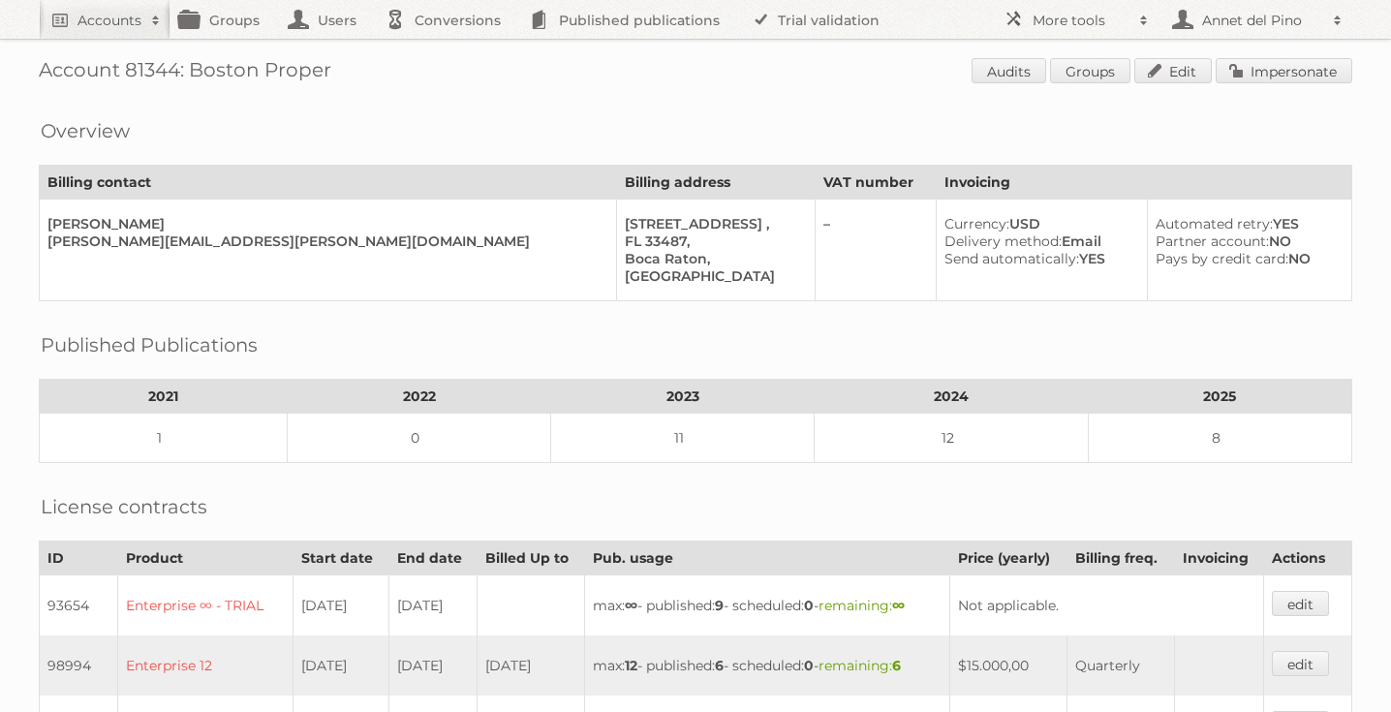
scroll to position [12, 0]
click at [1312, 71] on link "Impersonate" at bounding box center [1284, 68] width 137 height 25
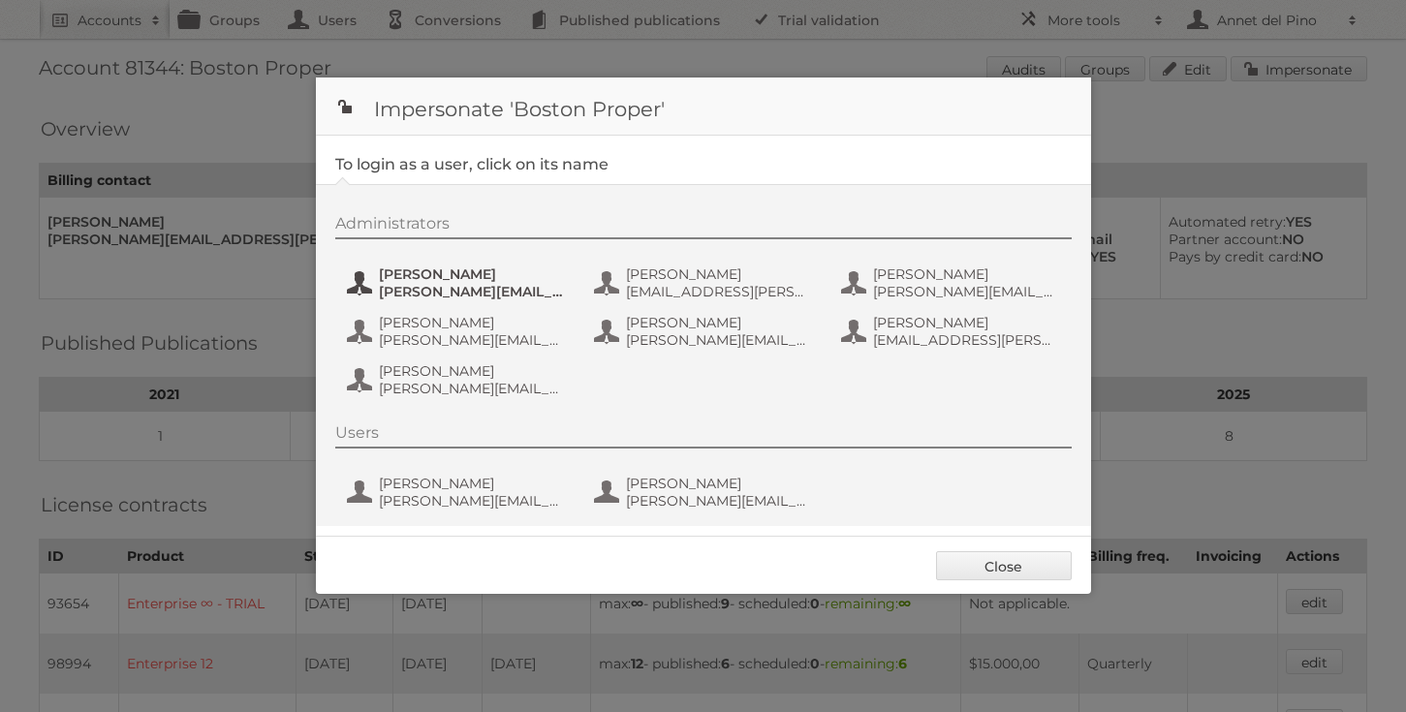
click at [402, 270] on span "Alfred Nardelli" at bounding box center [473, 274] width 188 height 17
